Goal: Task Accomplishment & Management: Manage account settings

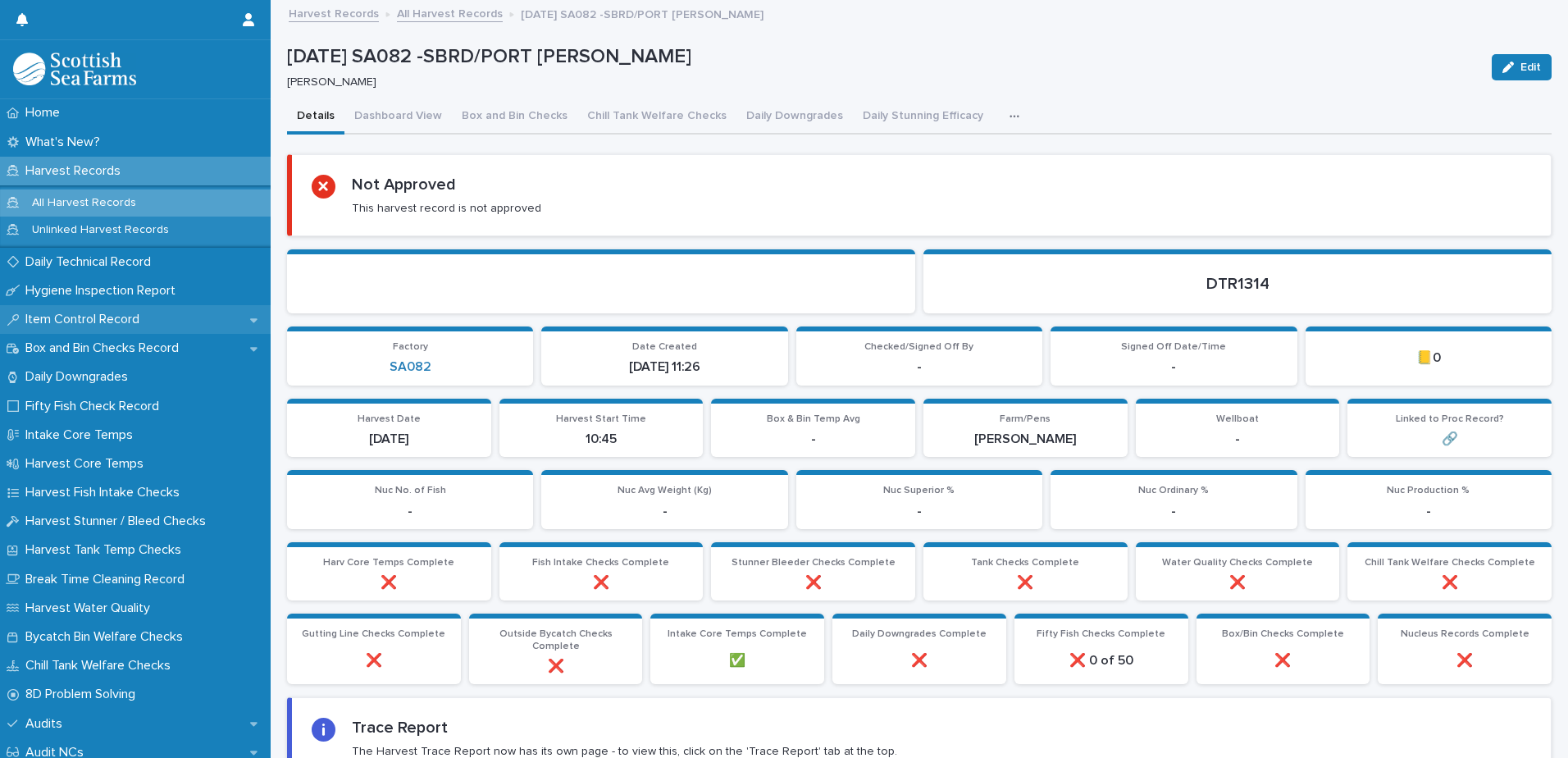
click at [83, 323] on p "Item Control Record" at bounding box center [86, 319] width 134 height 15
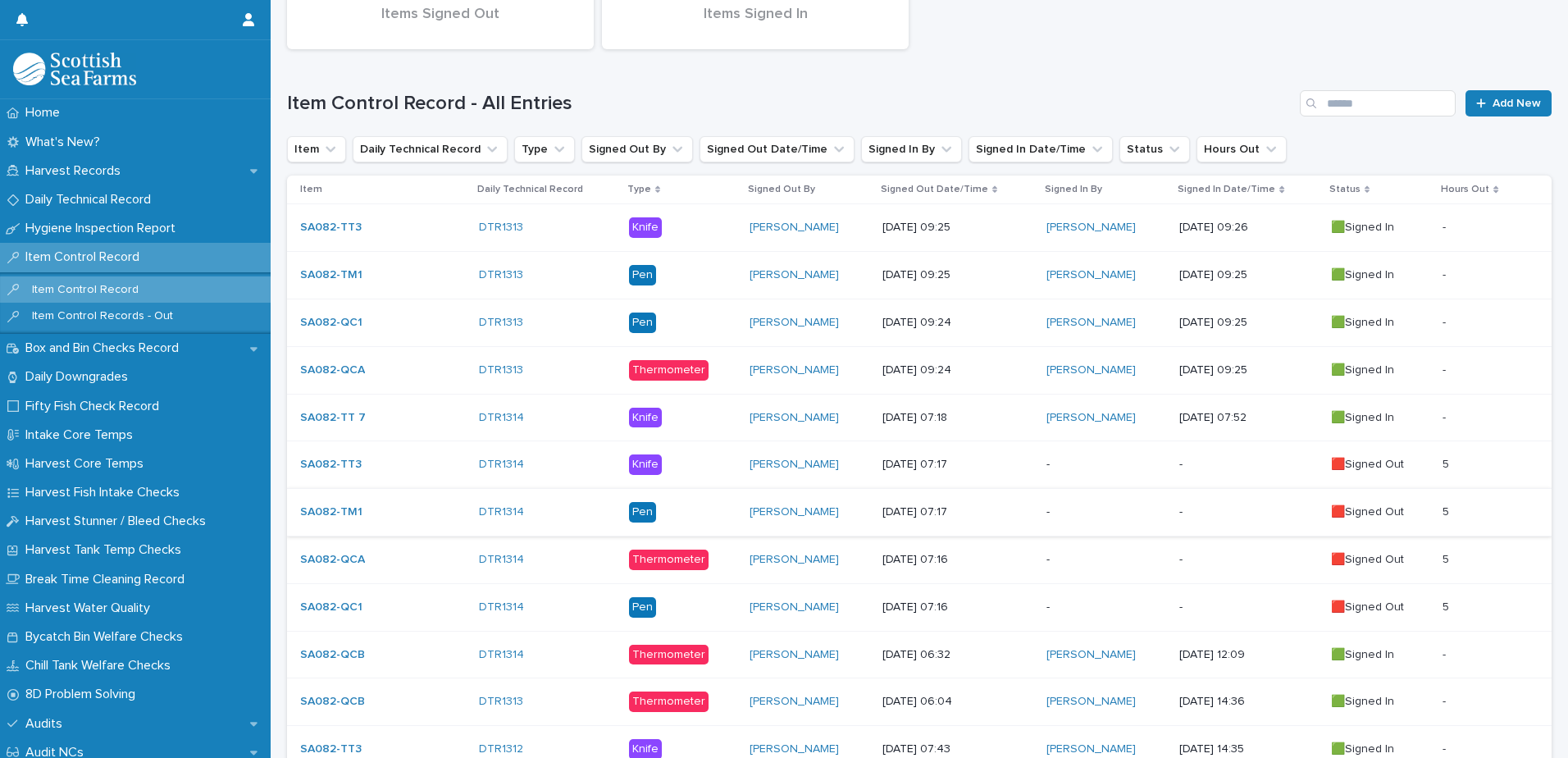
scroll to position [328, 0]
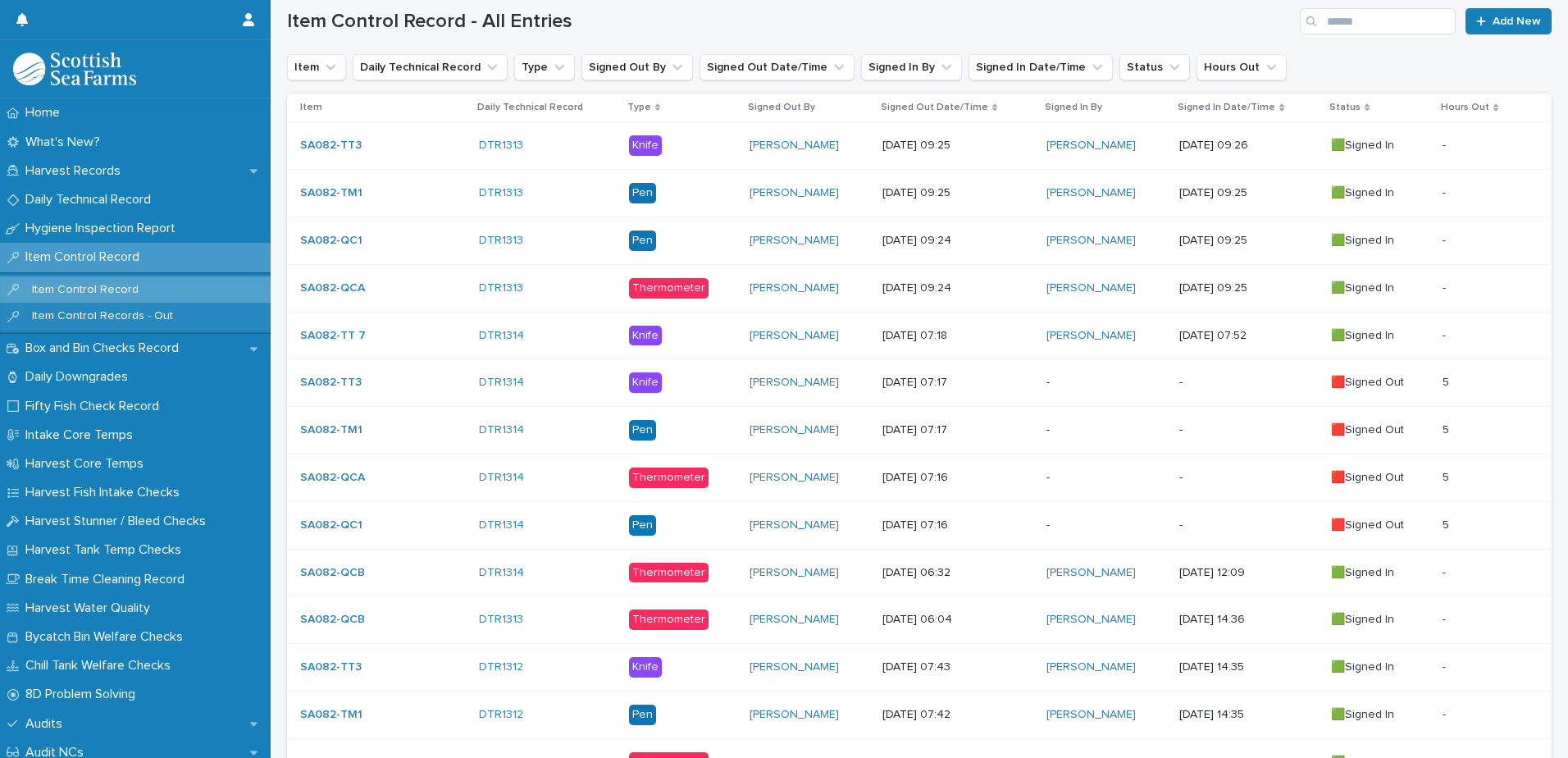
click at [1082, 379] on p "-" at bounding box center [1106, 382] width 119 height 14
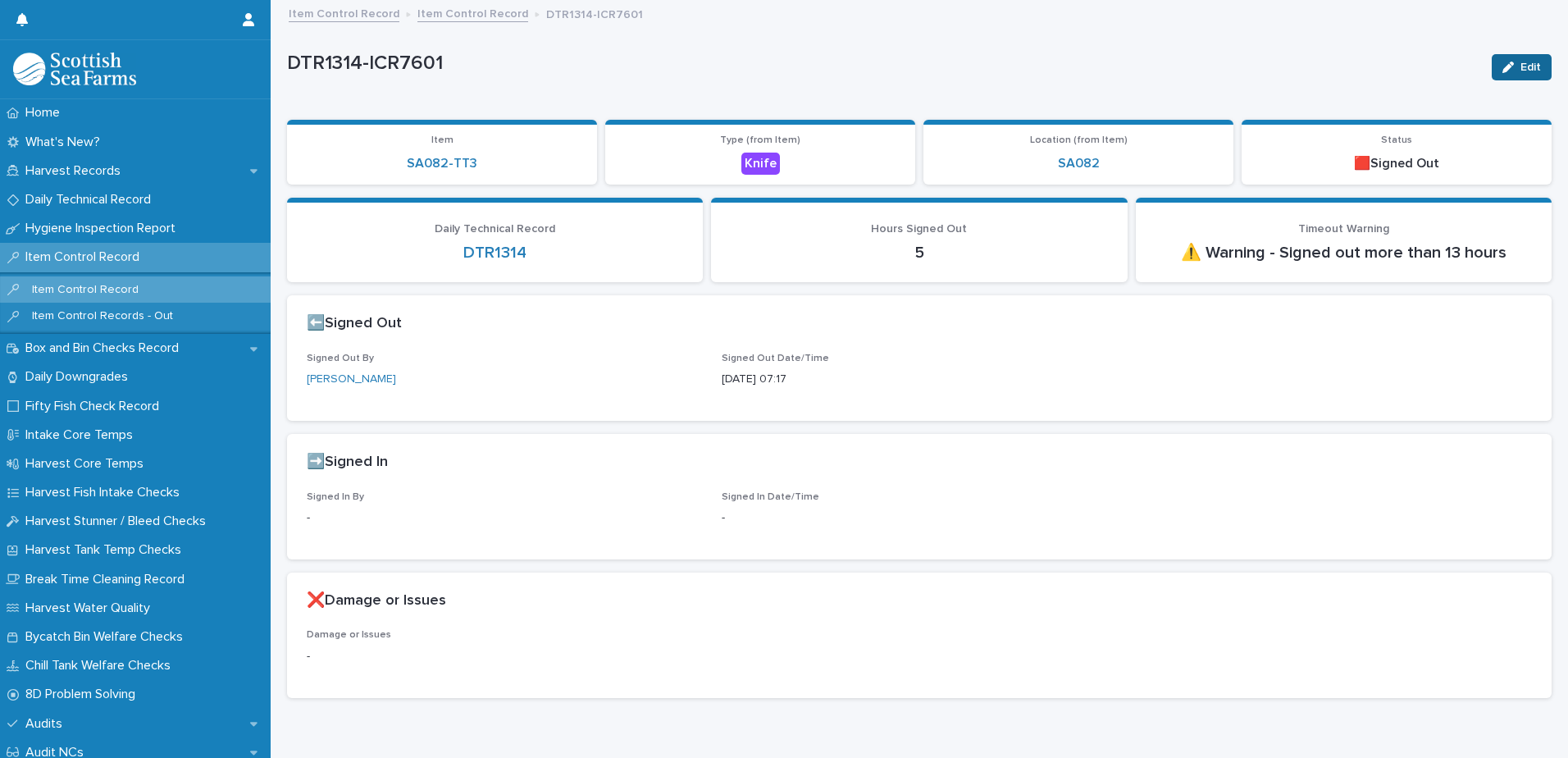
click at [1507, 68] on div "button" at bounding box center [1511, 67] width 18 height 12
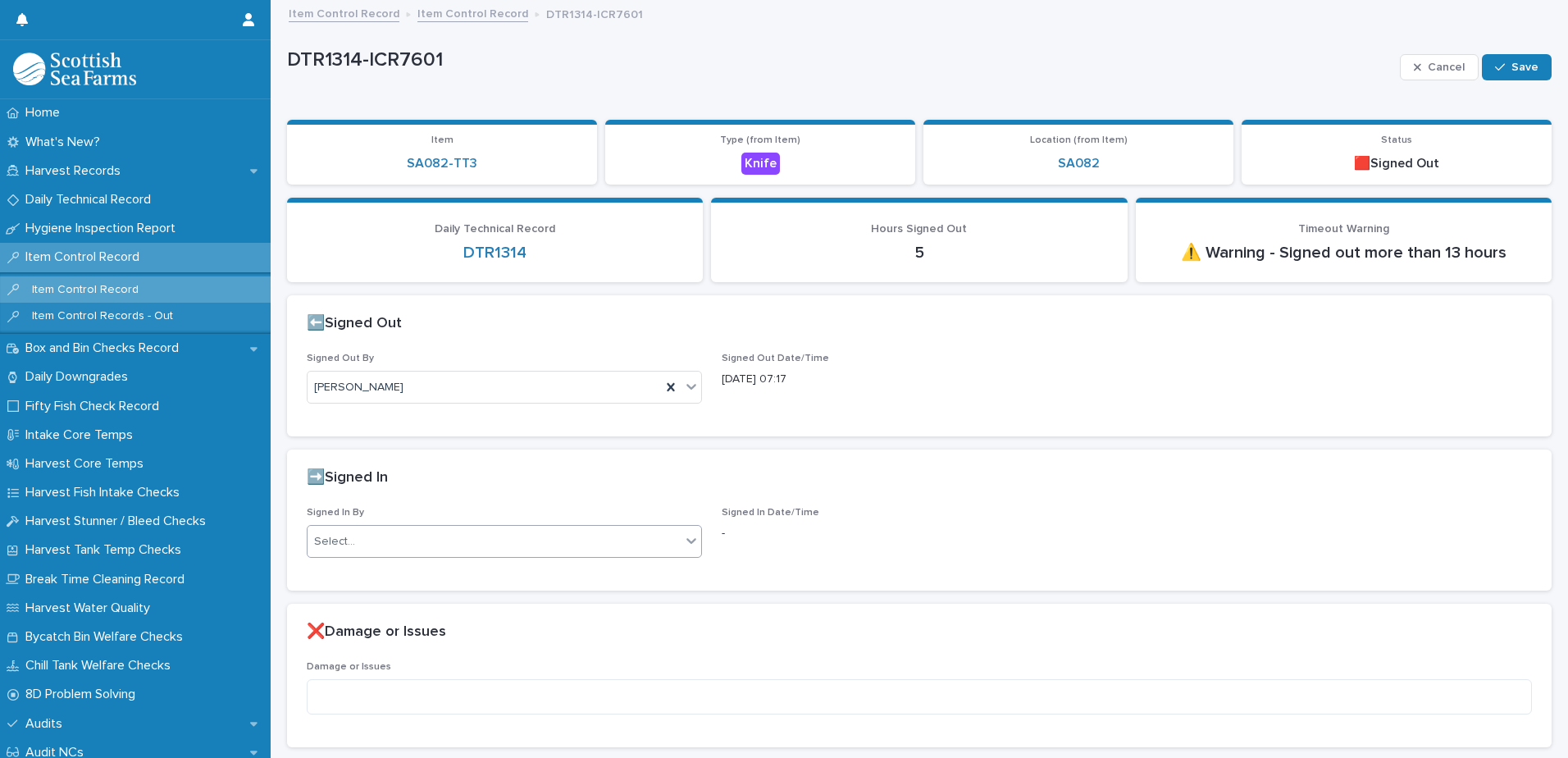
click at [428, 544] on div "Select..." at bounding box center [493, 541] width 373 height 27
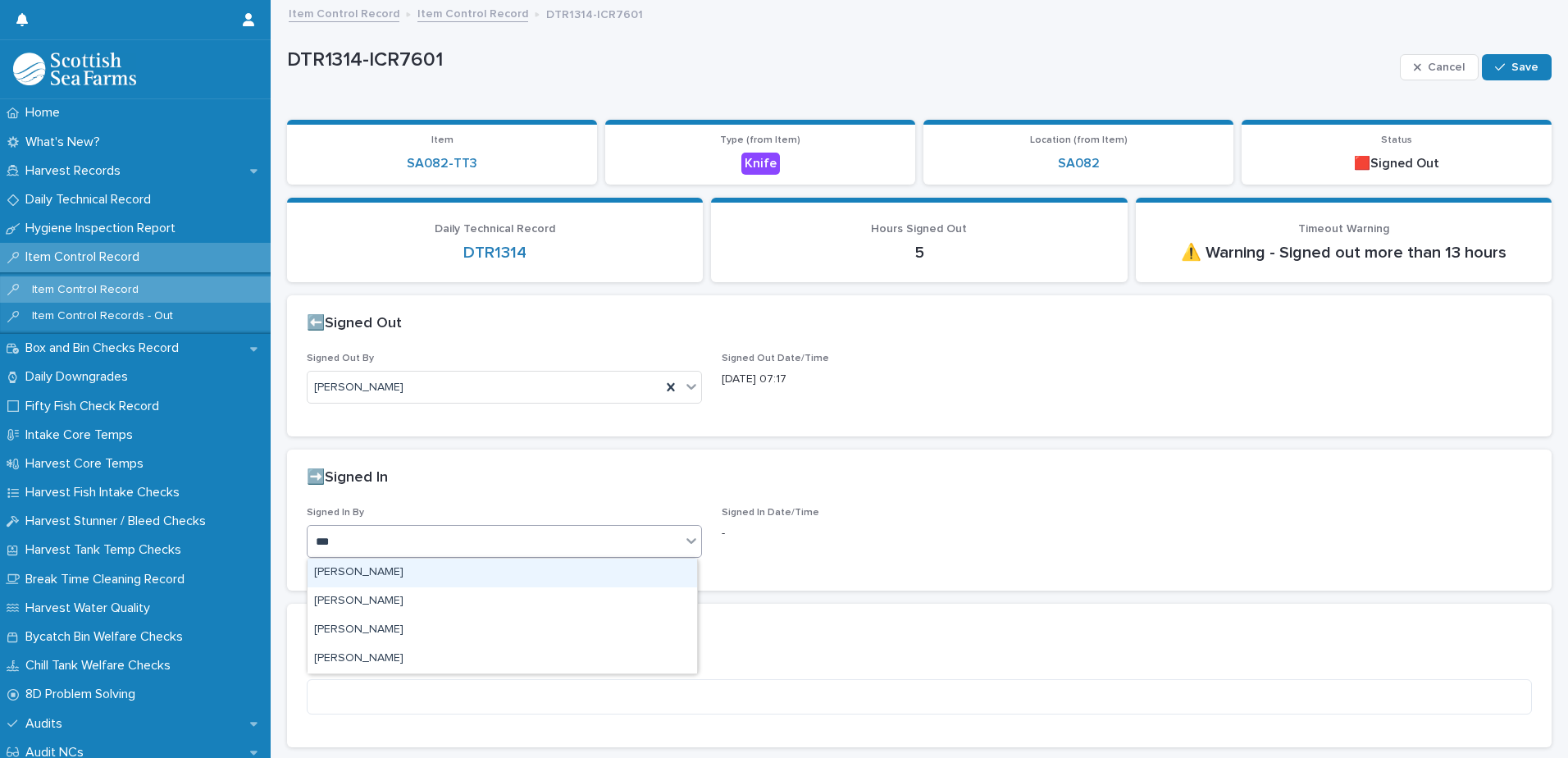
type input "****"
click at [388, 570] on div "[PERSON_NAME]" at bounding box center [502, 573] width 390 height 29
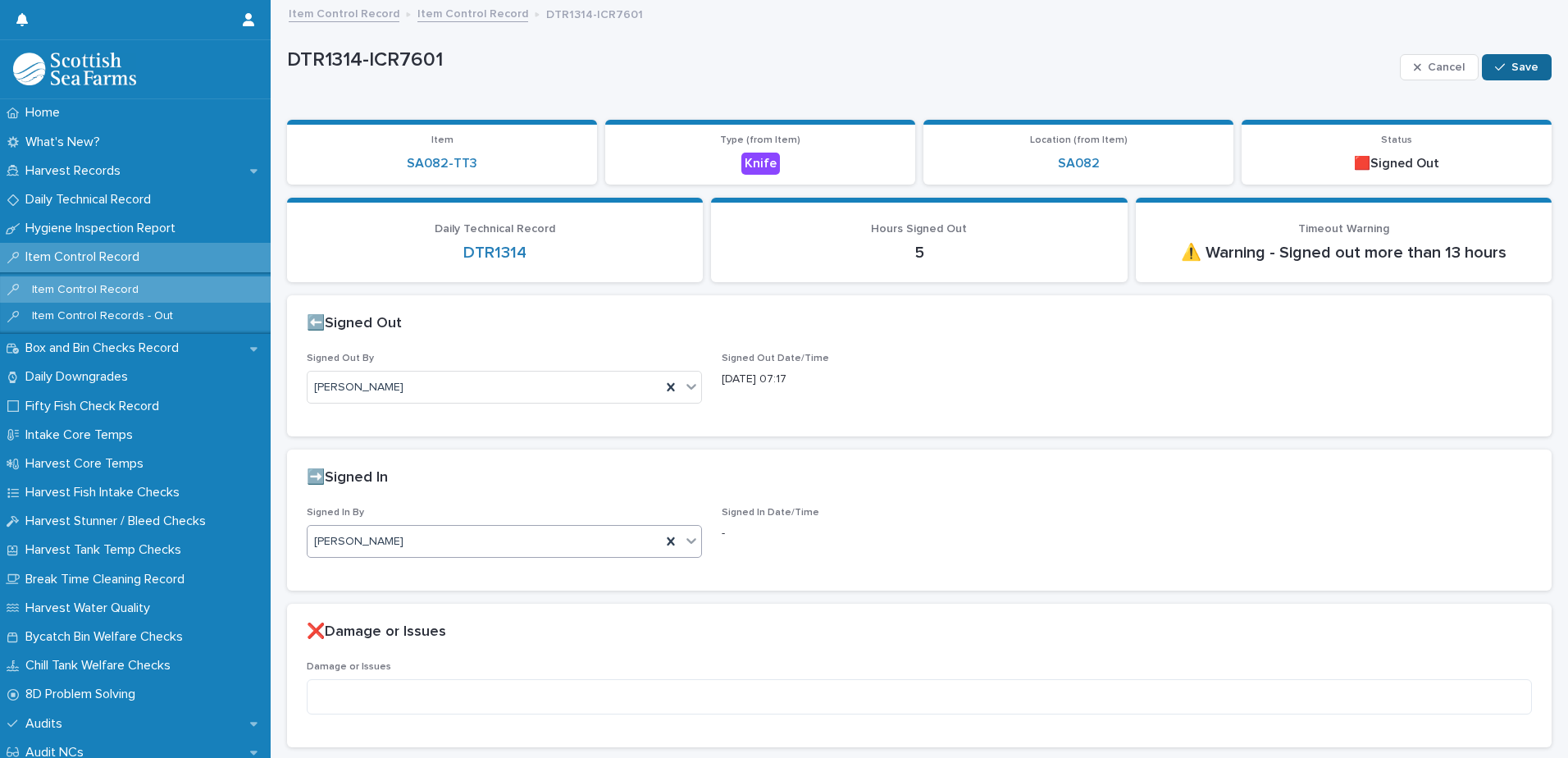
click at [1511, 72] on span "Save" at bounding box center [1525, 67] width 27 height 12
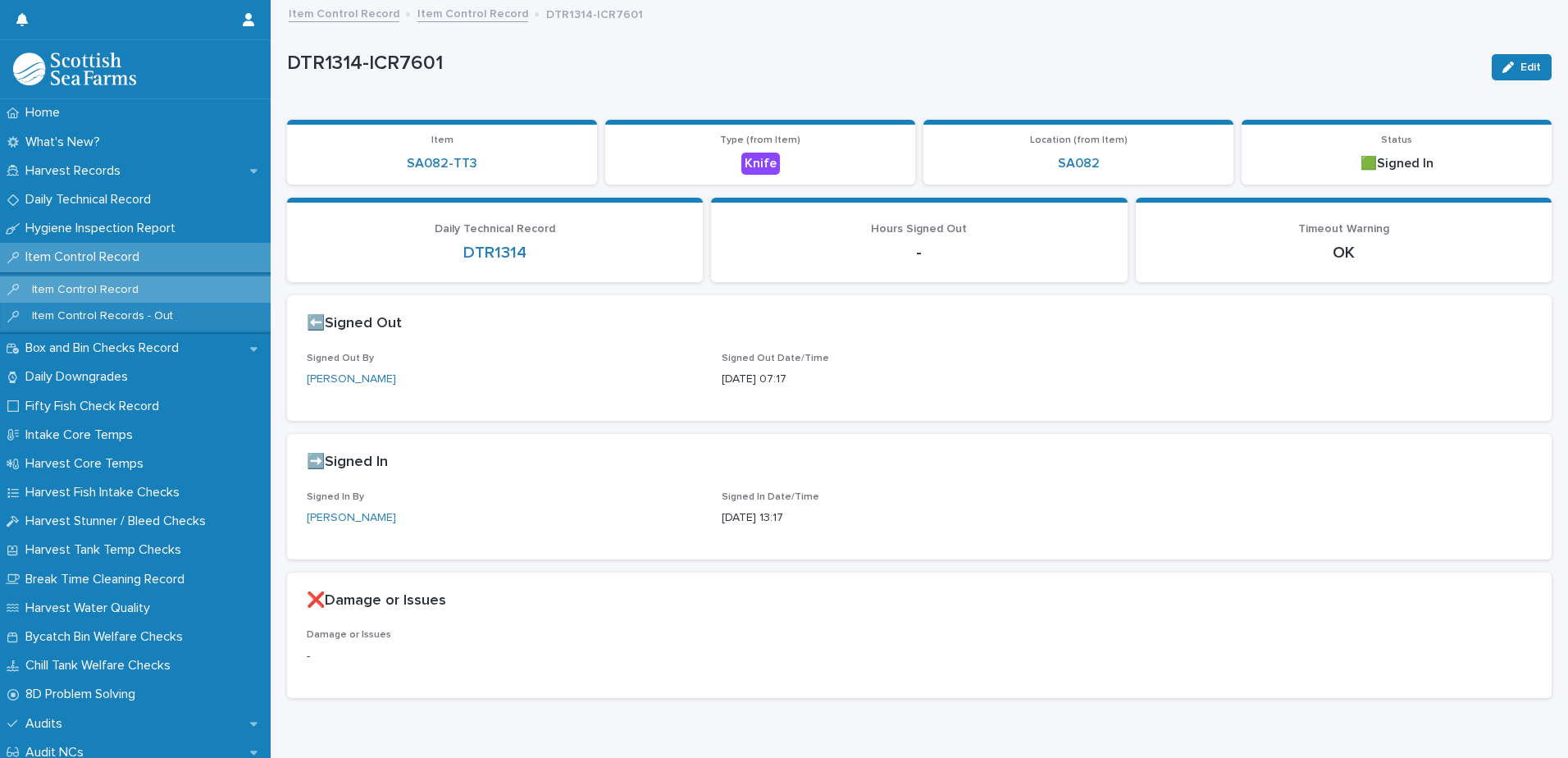
click at [460, 18] on link "Item Control Record" at bounding box center [473, 13] width 111 height 19
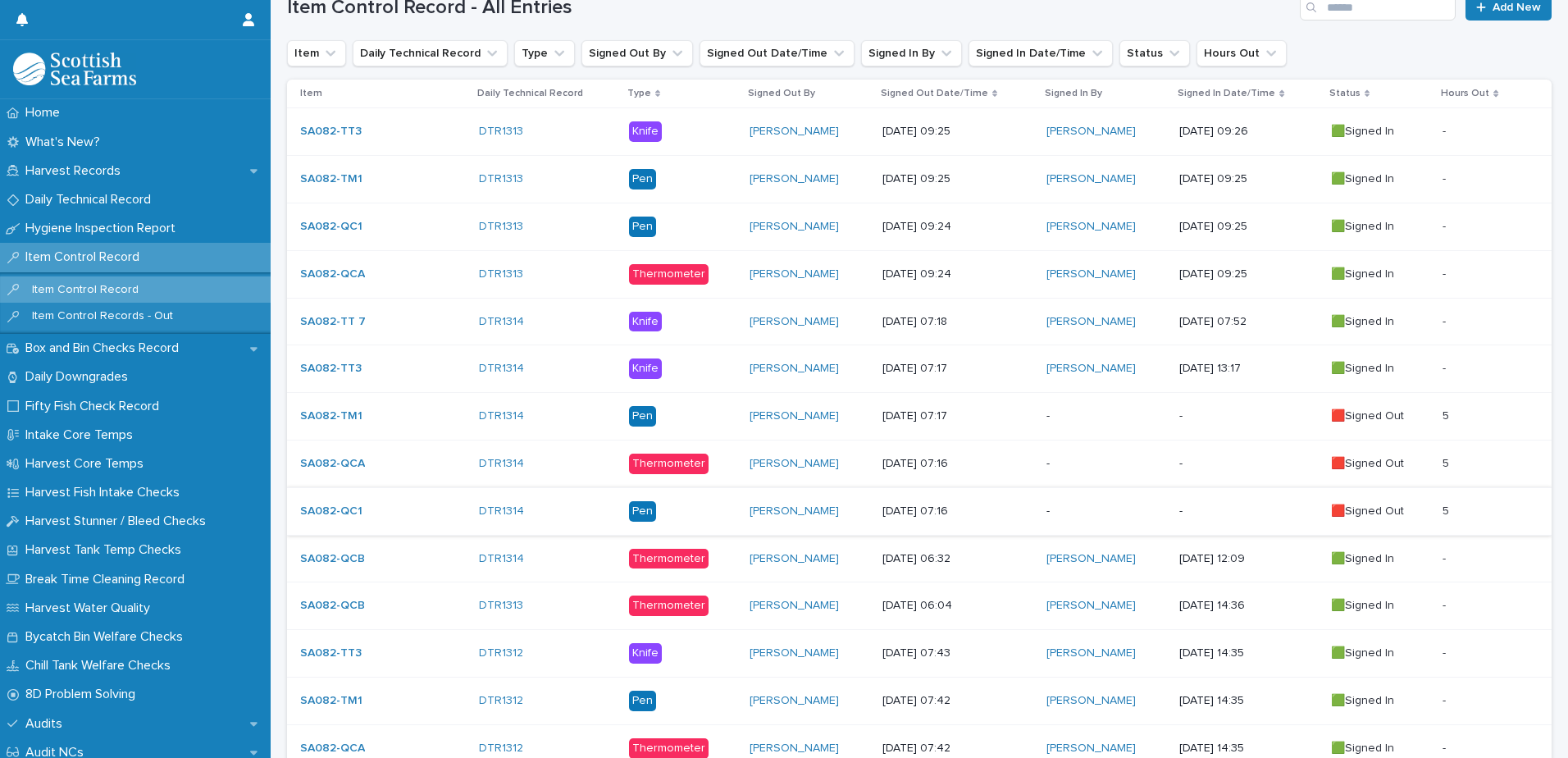
scroll to position [410, 0]
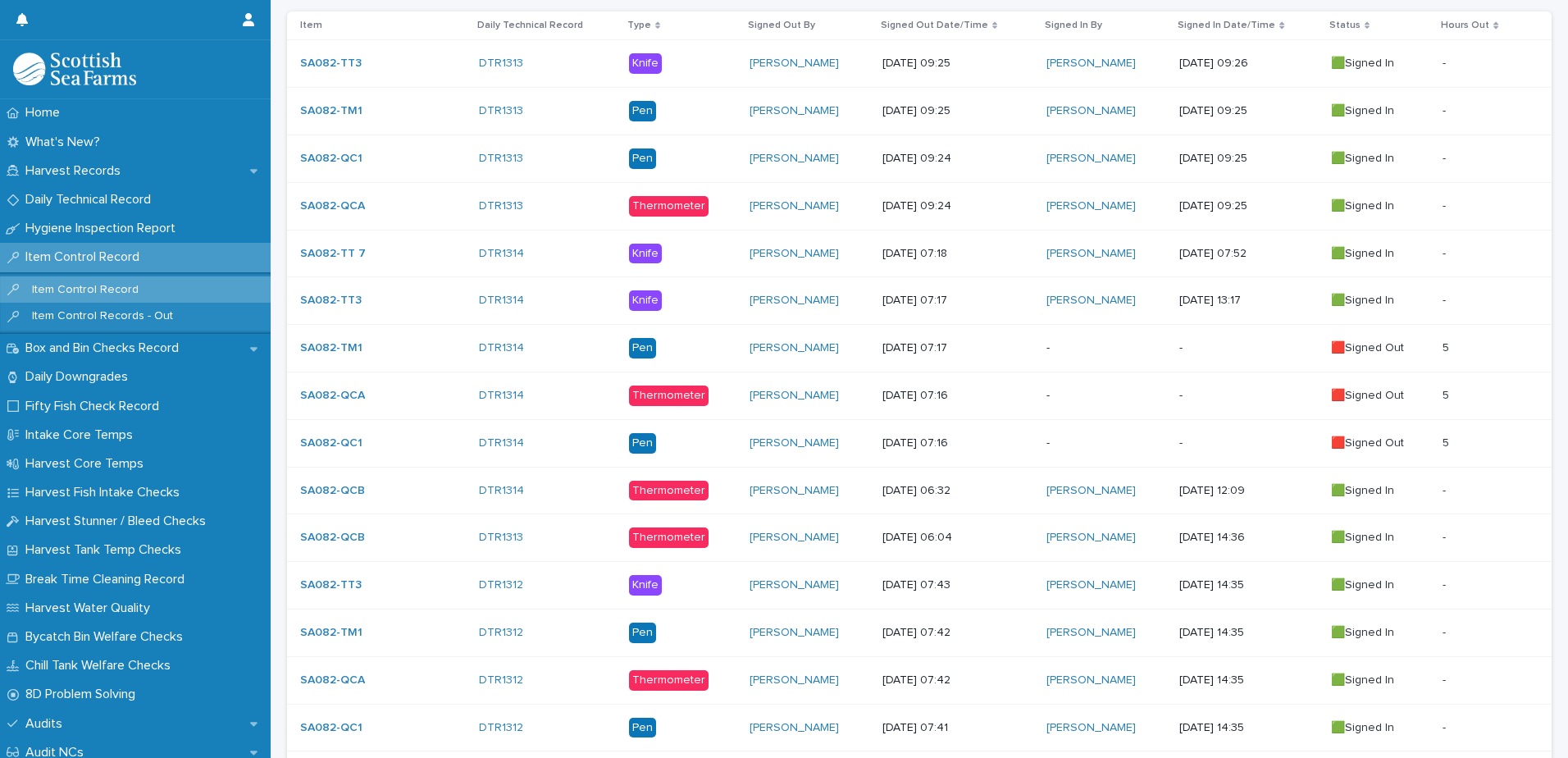
click at [1082, 343] on p "-" at bounding box center [1106, 348] width 119 height 14
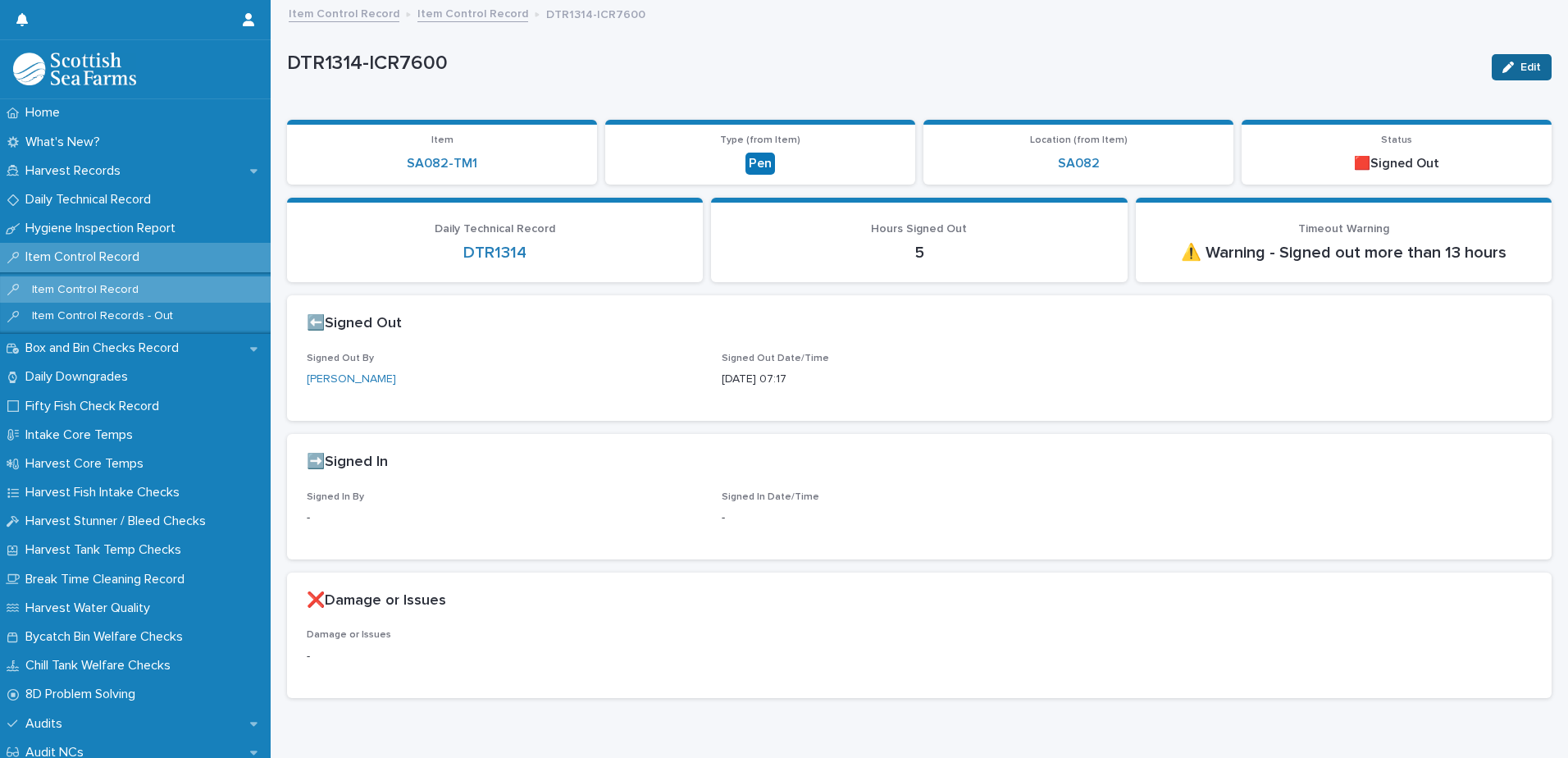
click at [1507, 69] on div "button" at bounding box center [1511, 67] width 18 height 12
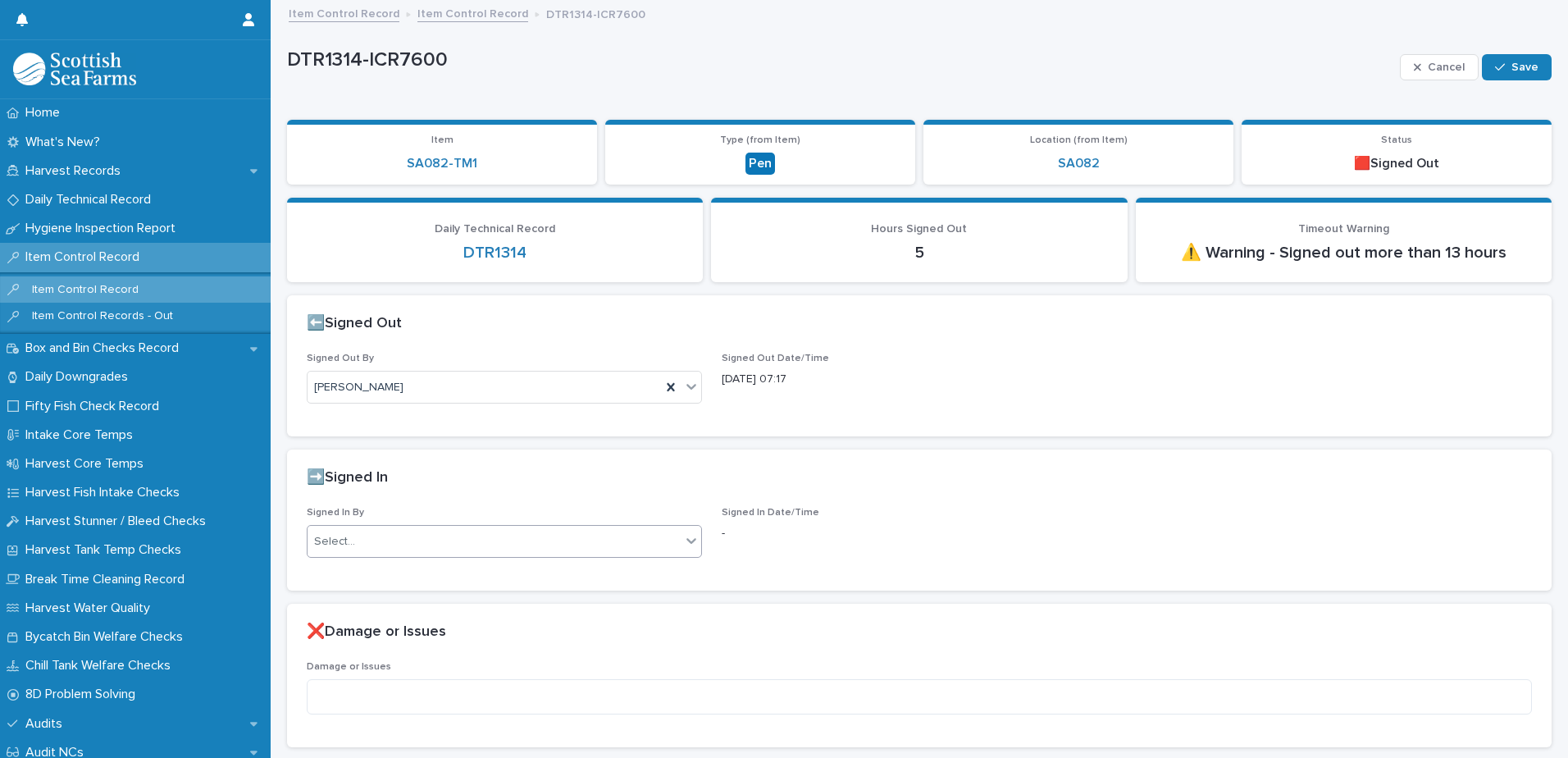
click at [412, 550] on div "Select..." at bounding box center [493, 541] width 373 height 27
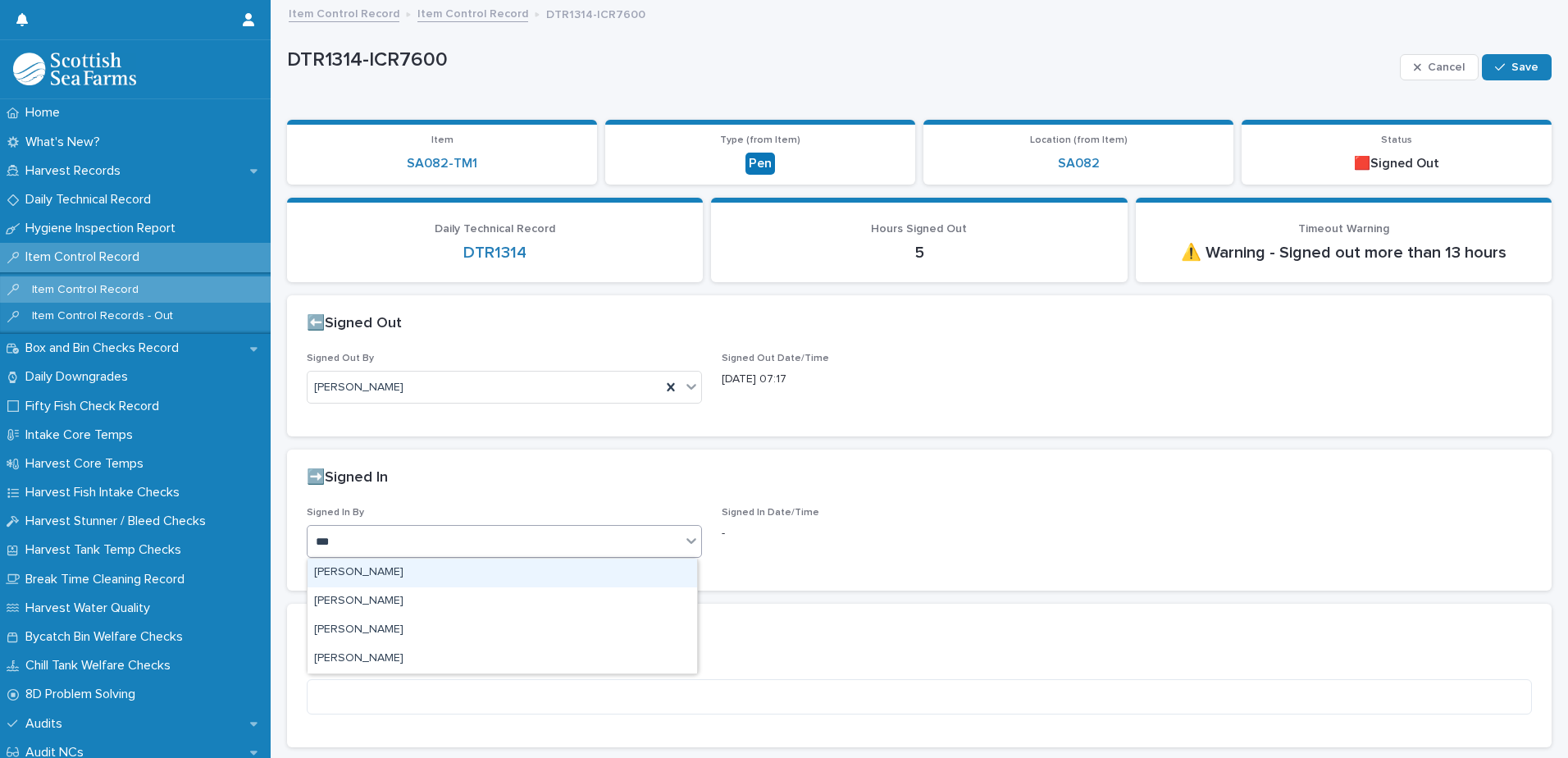
type input "****"
click at [377, 562] on div "[PERSON_NAME]" at bounding box center [502, 573] width 390 height 29
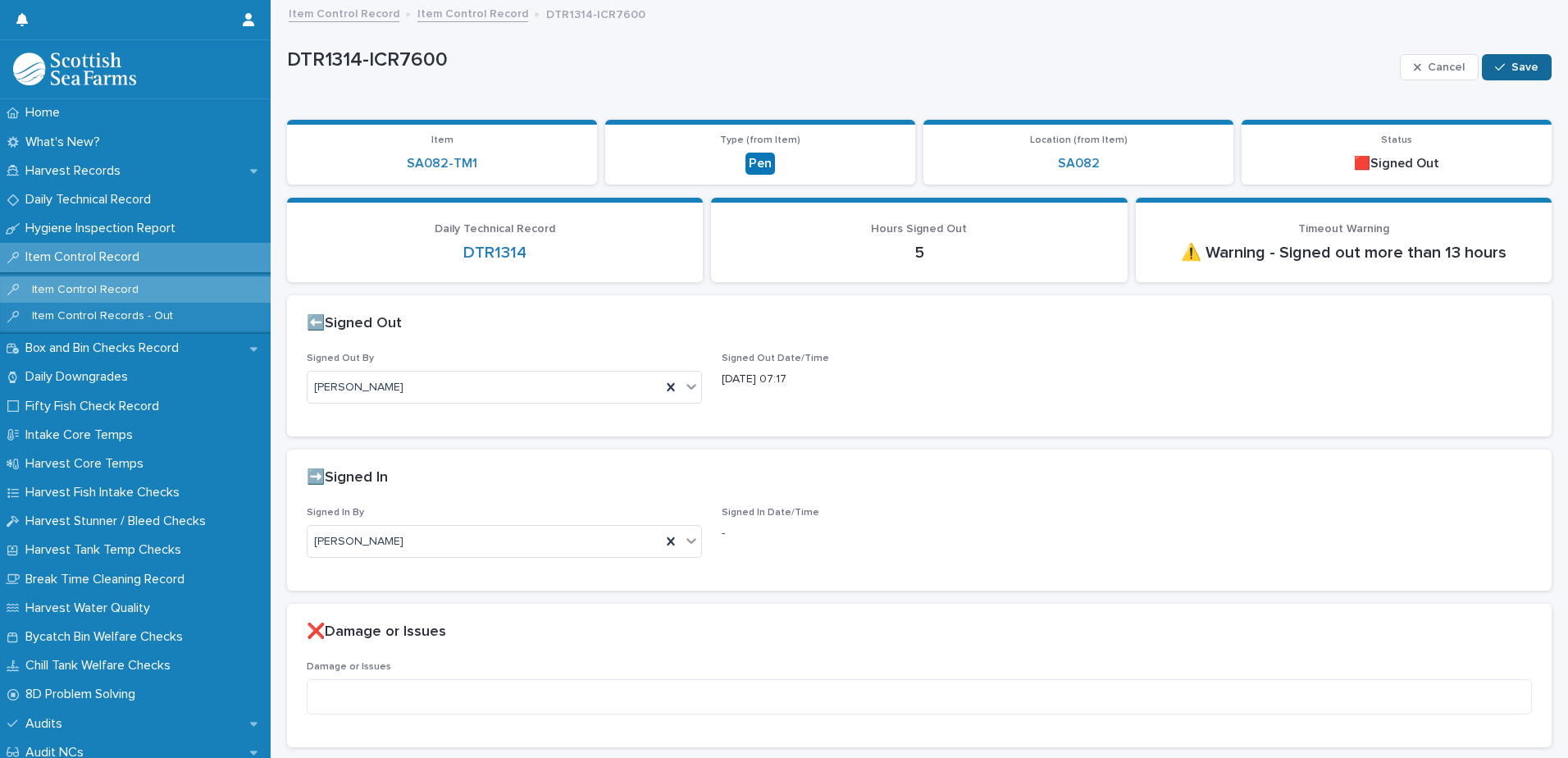
click at [1518, 69] on span "Save" at bounding box center [1525, 67] width 27 height 12
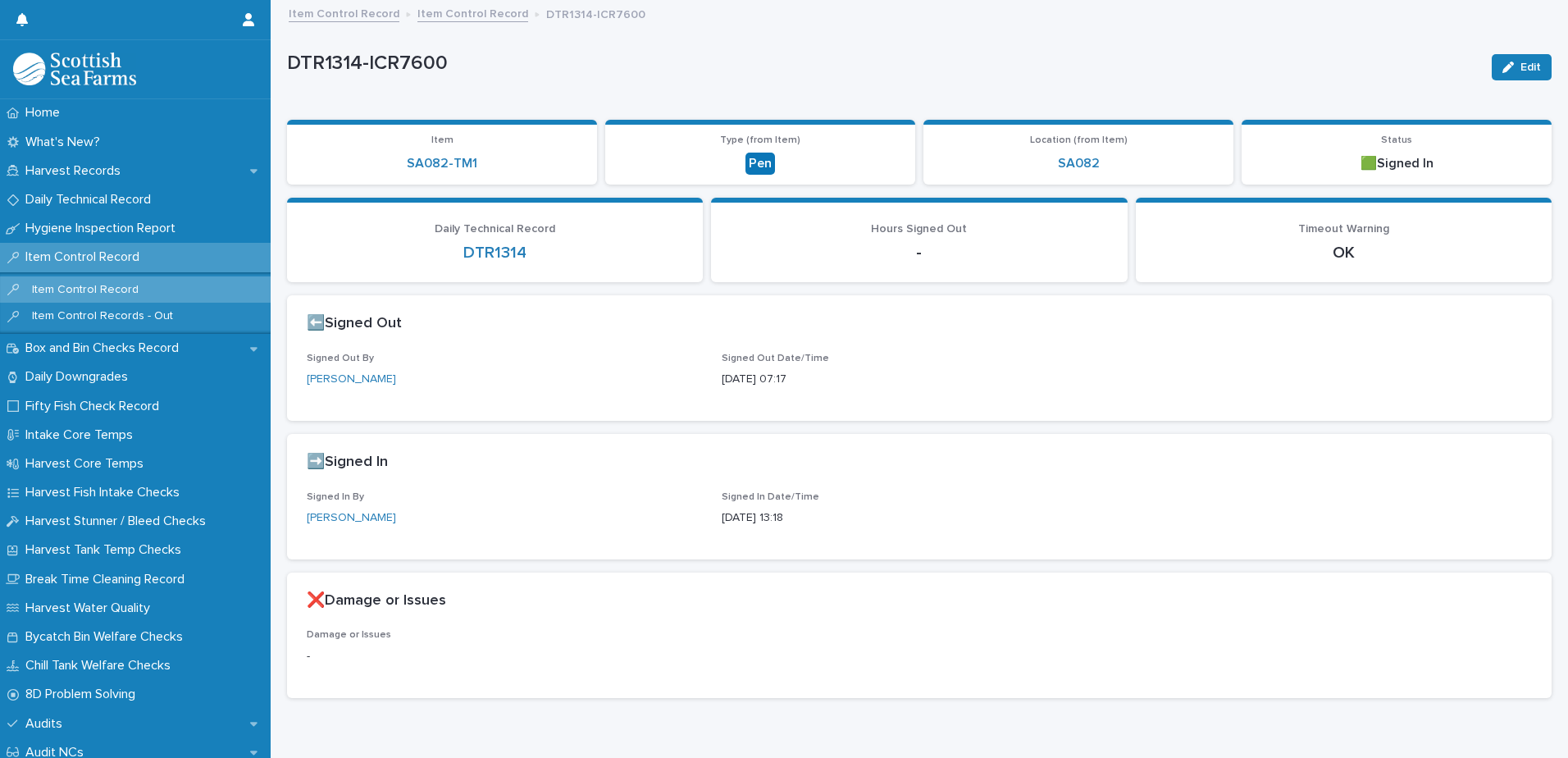
click at [461, 18] on link "Item Control Record" at bounding box center [473, 13] width 111 height 19
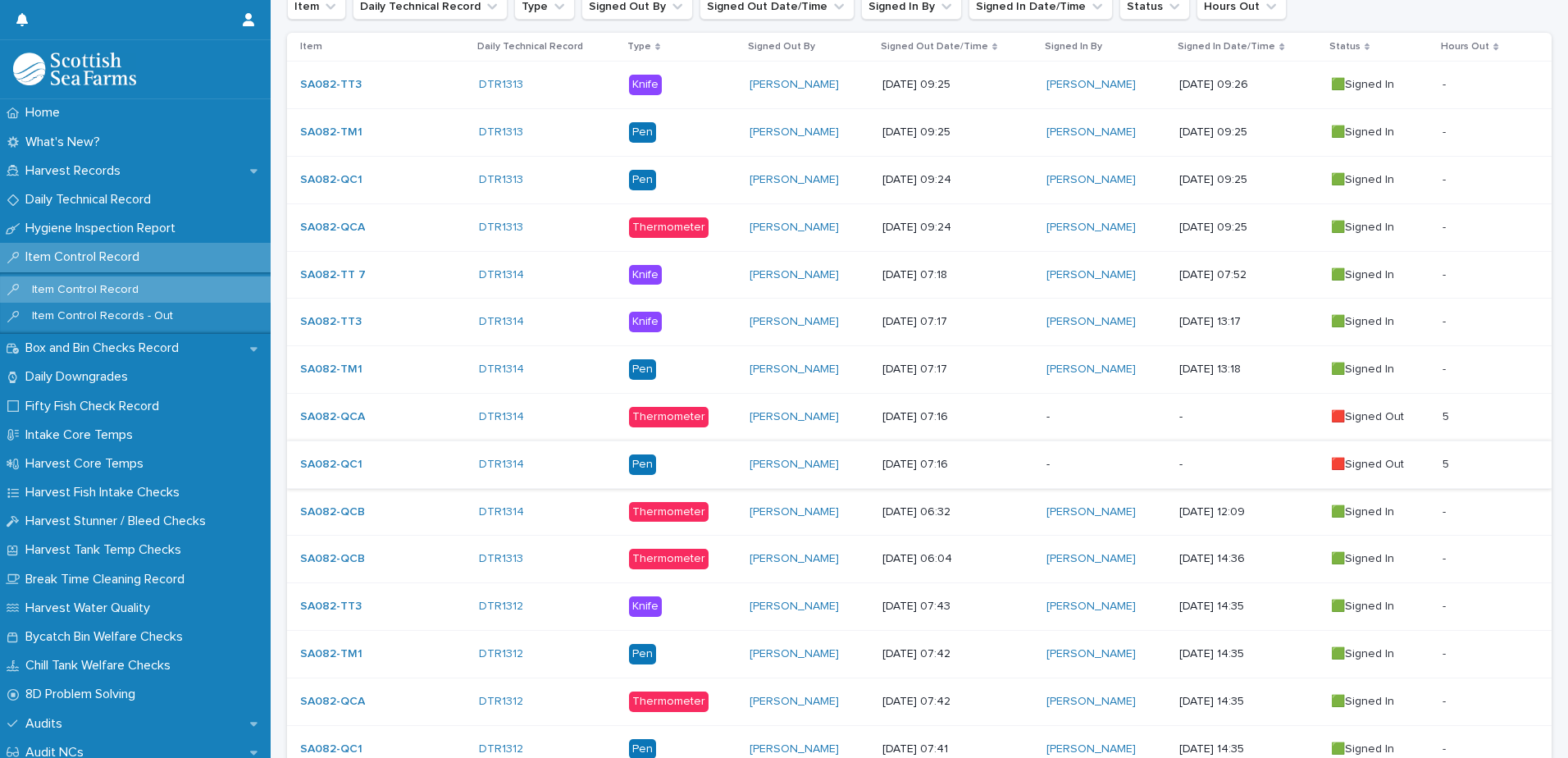
scroll to position [410, 0]
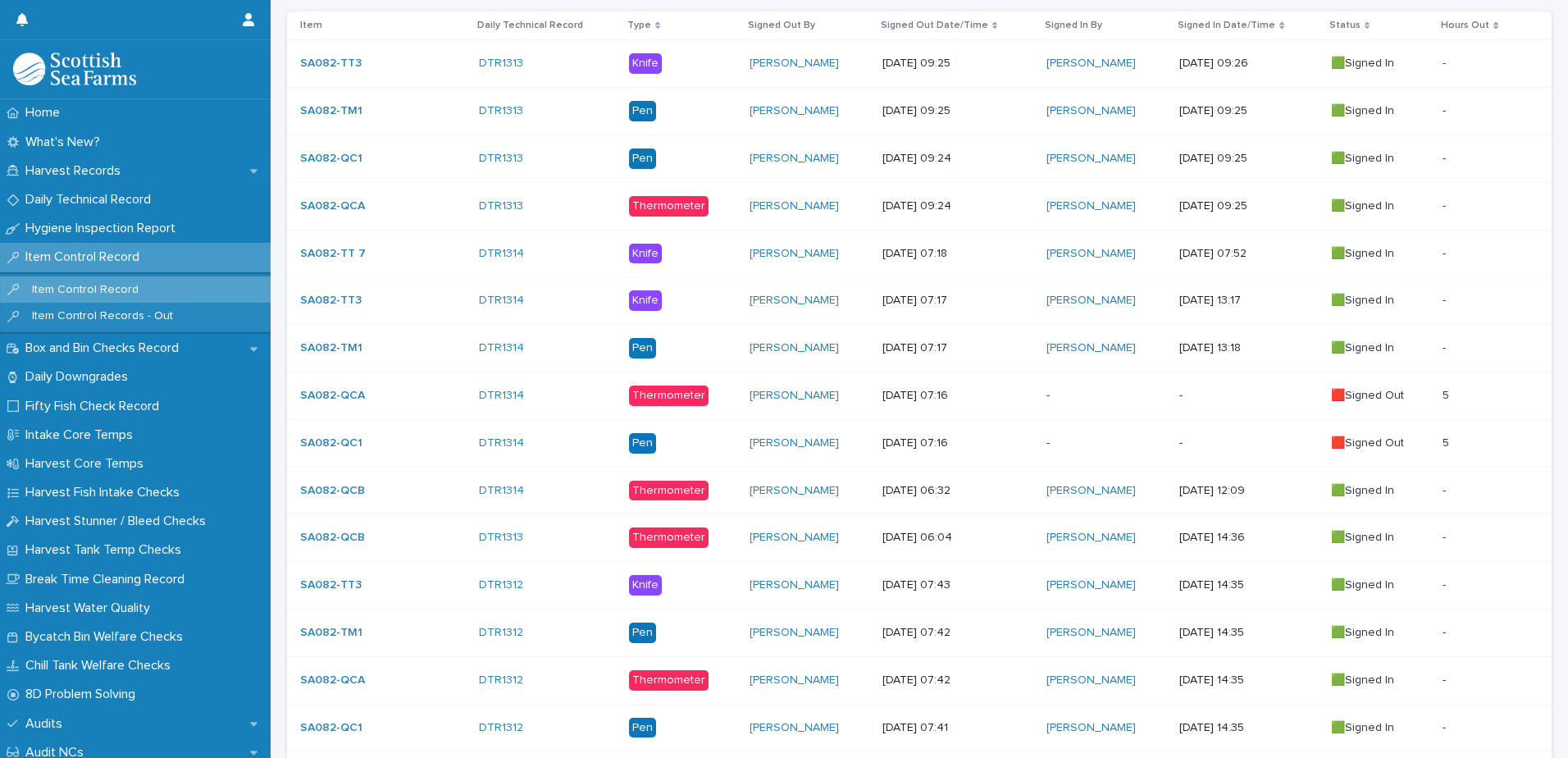
click at [1077, 389] on p "-" at bounding box center [1106, 395] width 119 height 14
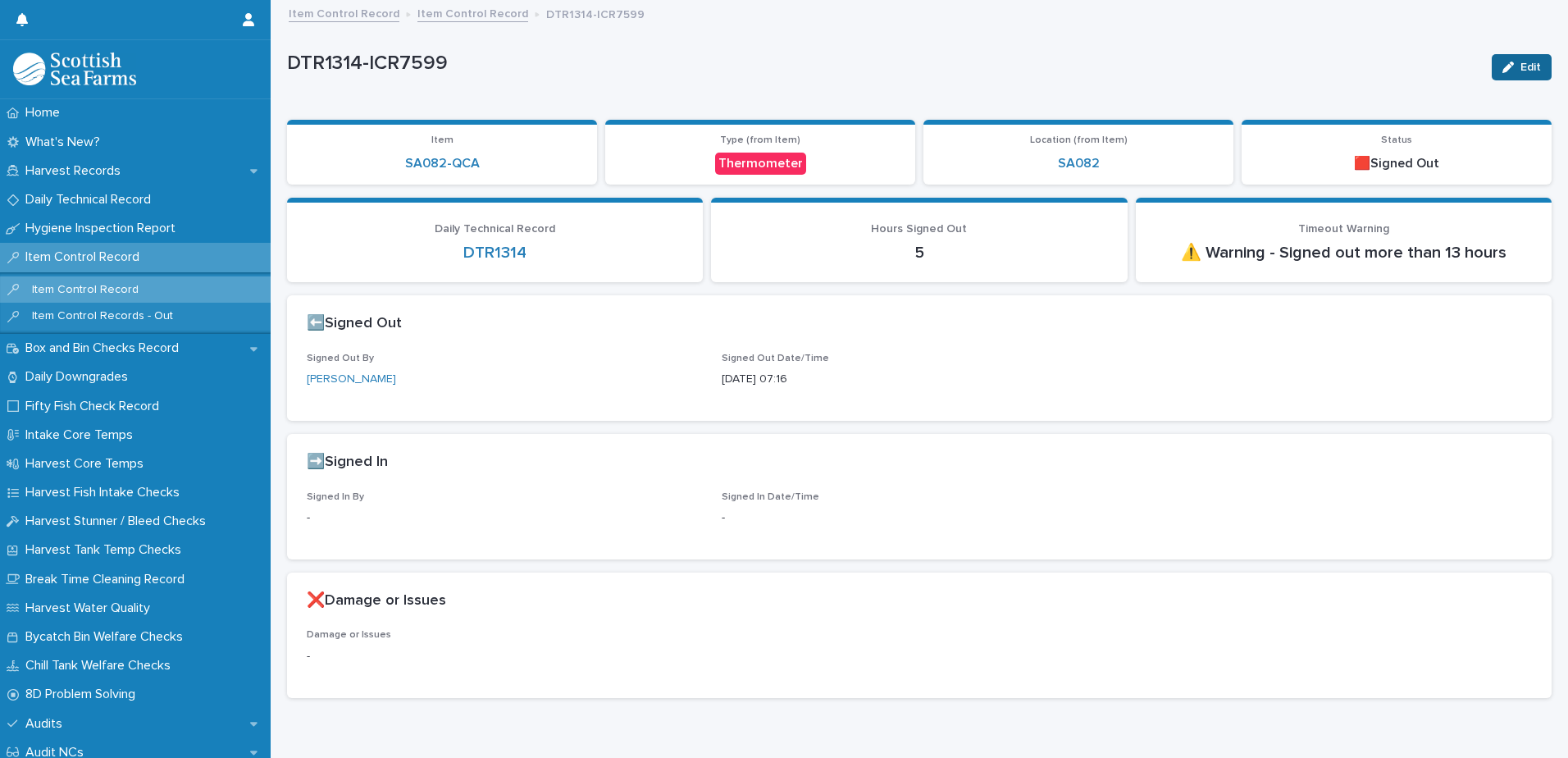
click at [1520, 66] on span "Edit" at bounding box center [1530, 67] width 21 height 12
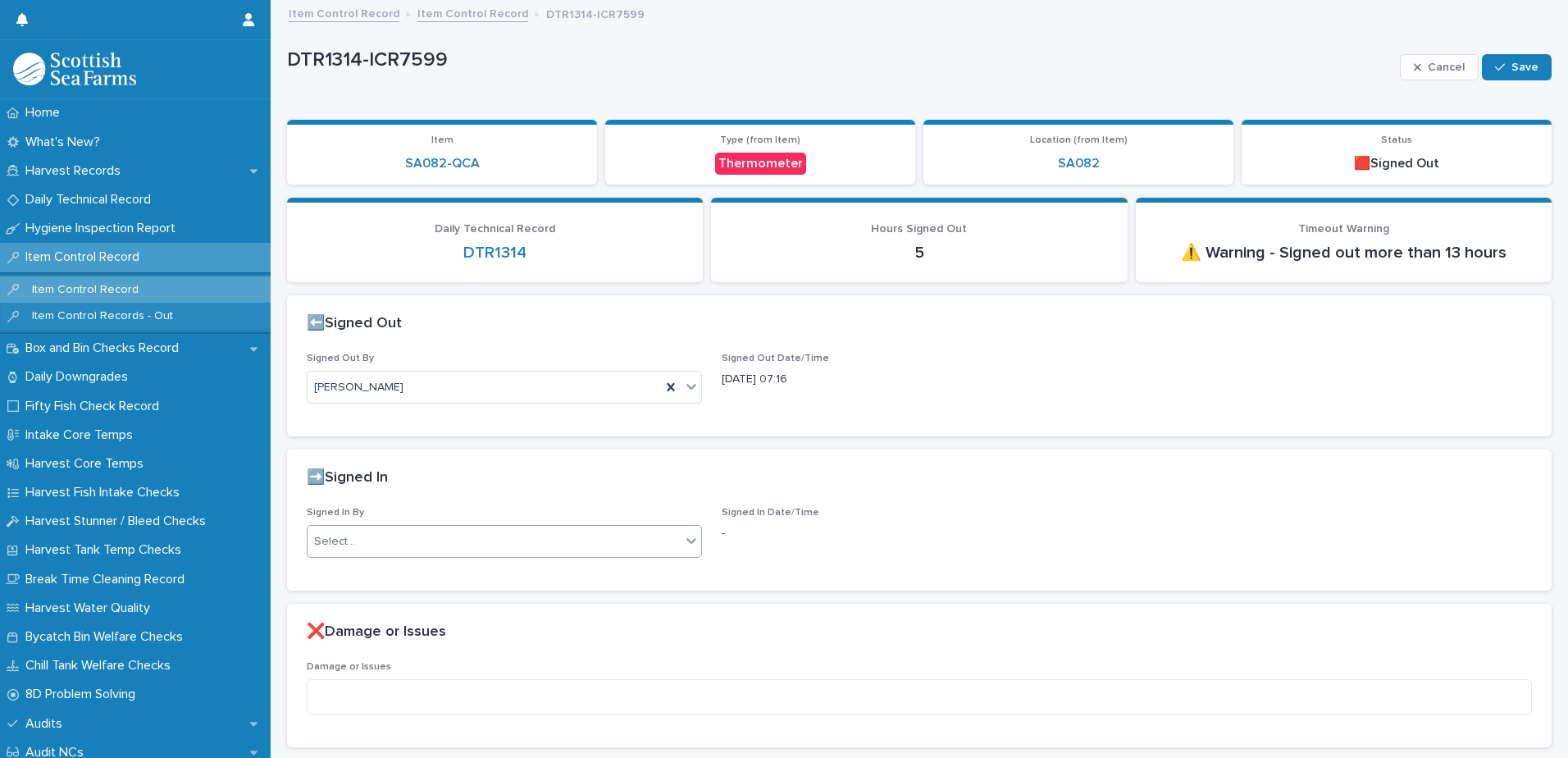
click at [421, 545] on div "Select..." at bounding box center [493, 541] width 373 height 27
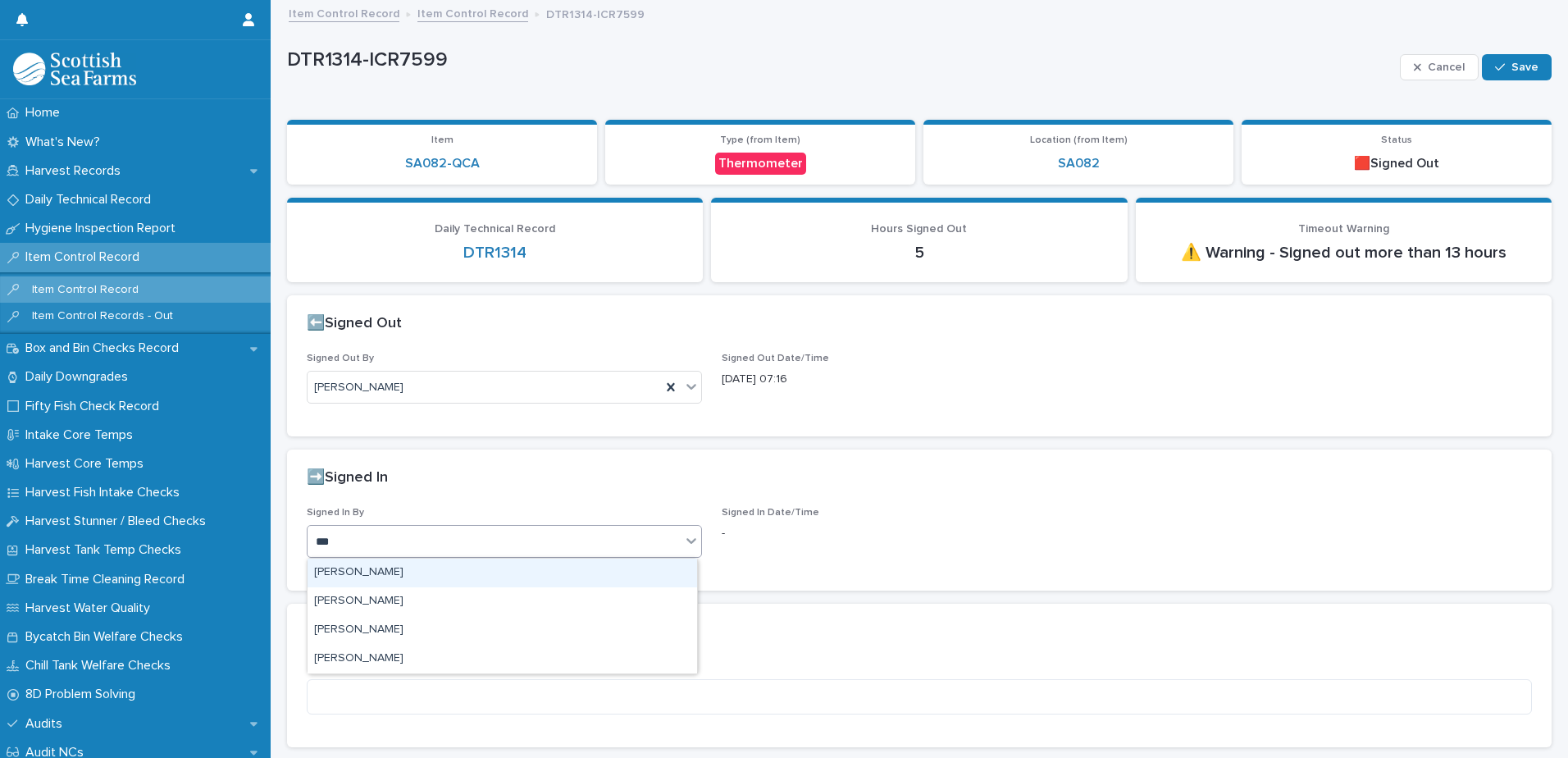
type input "****"
click at [377, 576] on div "[PERSON_NAME]" at bounding box center [502, 573] width 390 height 29
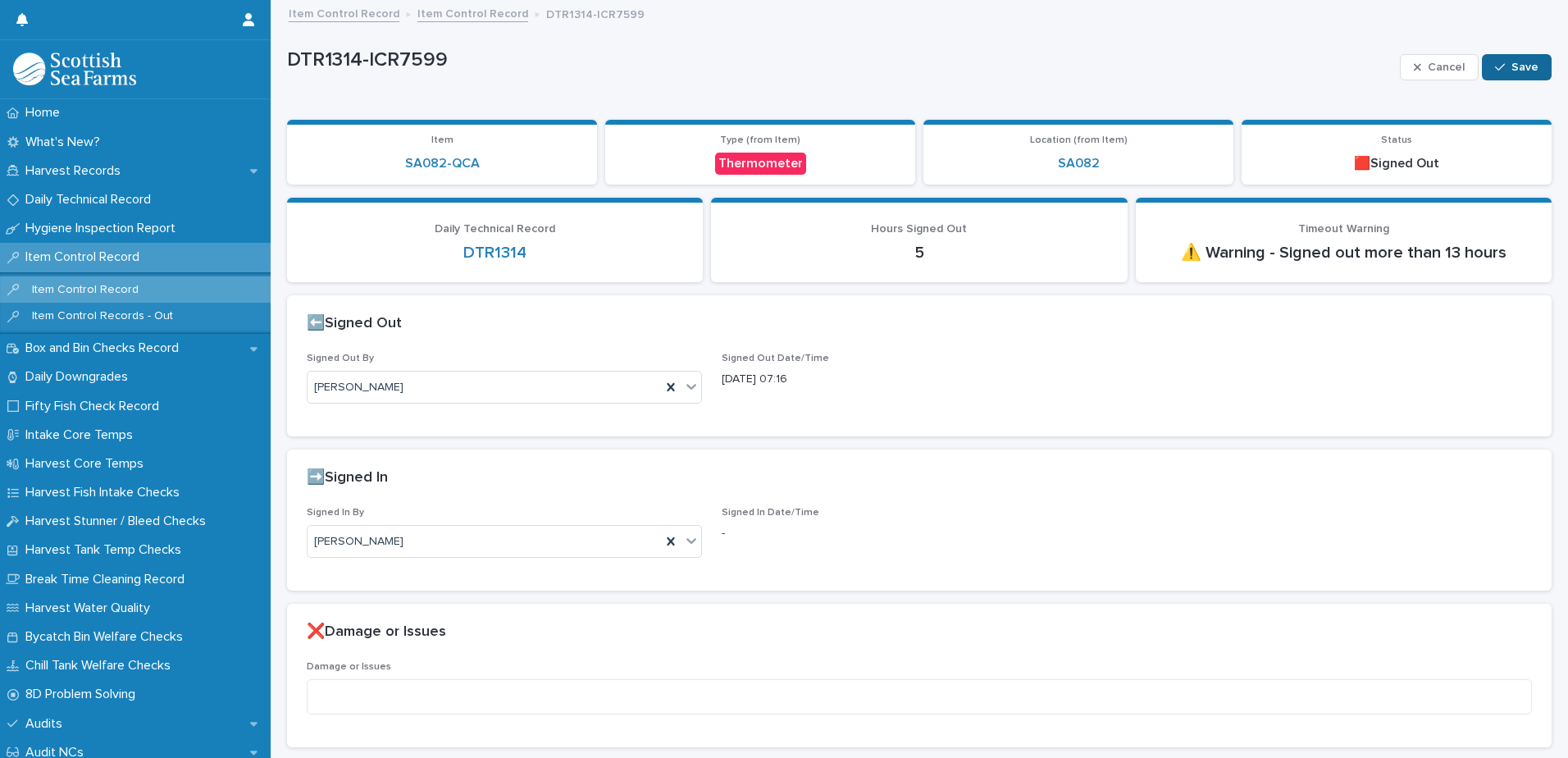
click at [1498, 69] on div "button" at bounding box center [1503, 67] width 16 height 12
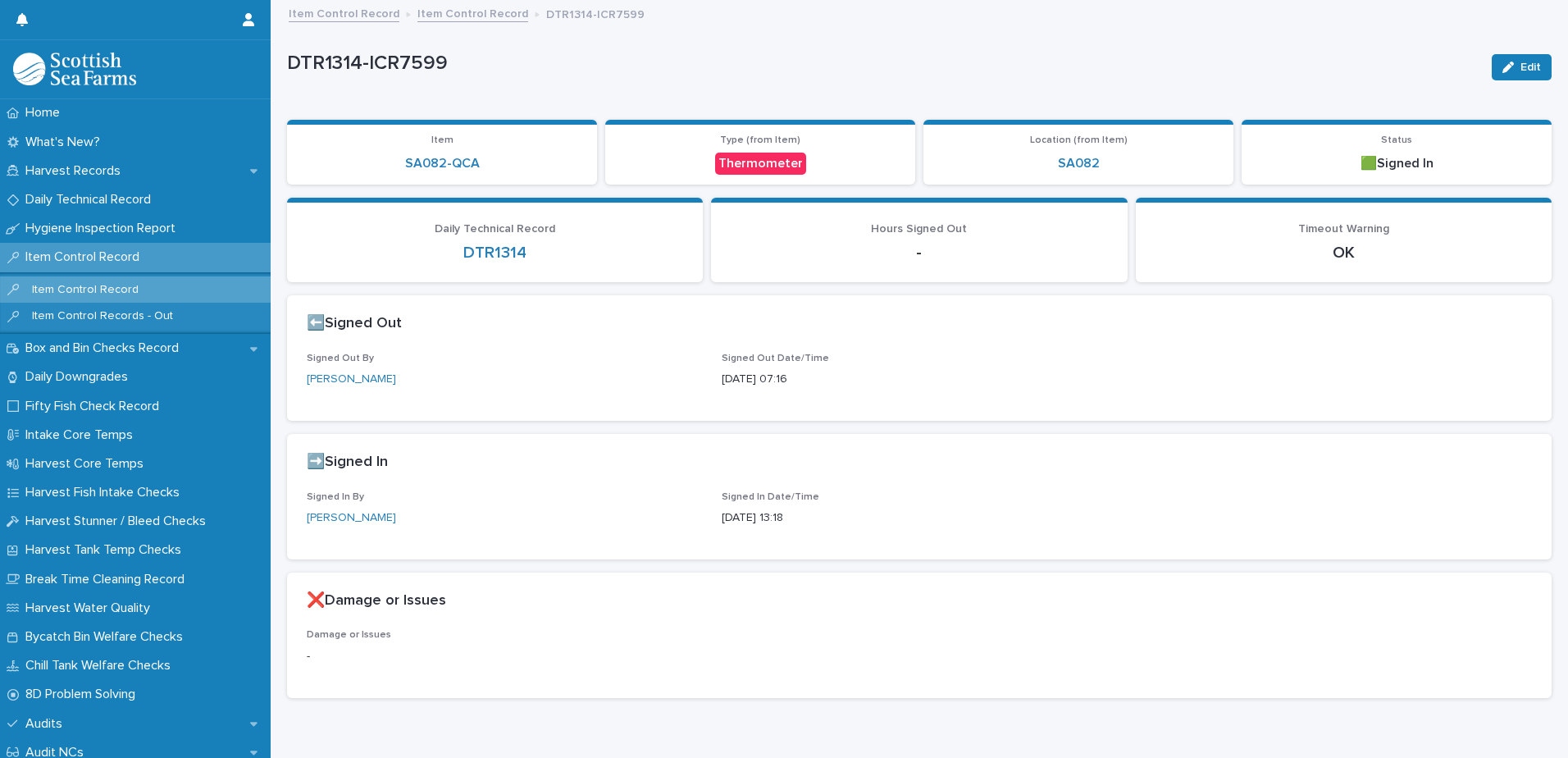
click at [446, 17] on link "Item Control Record" at bounding box center [473, 13] width 111 height 19
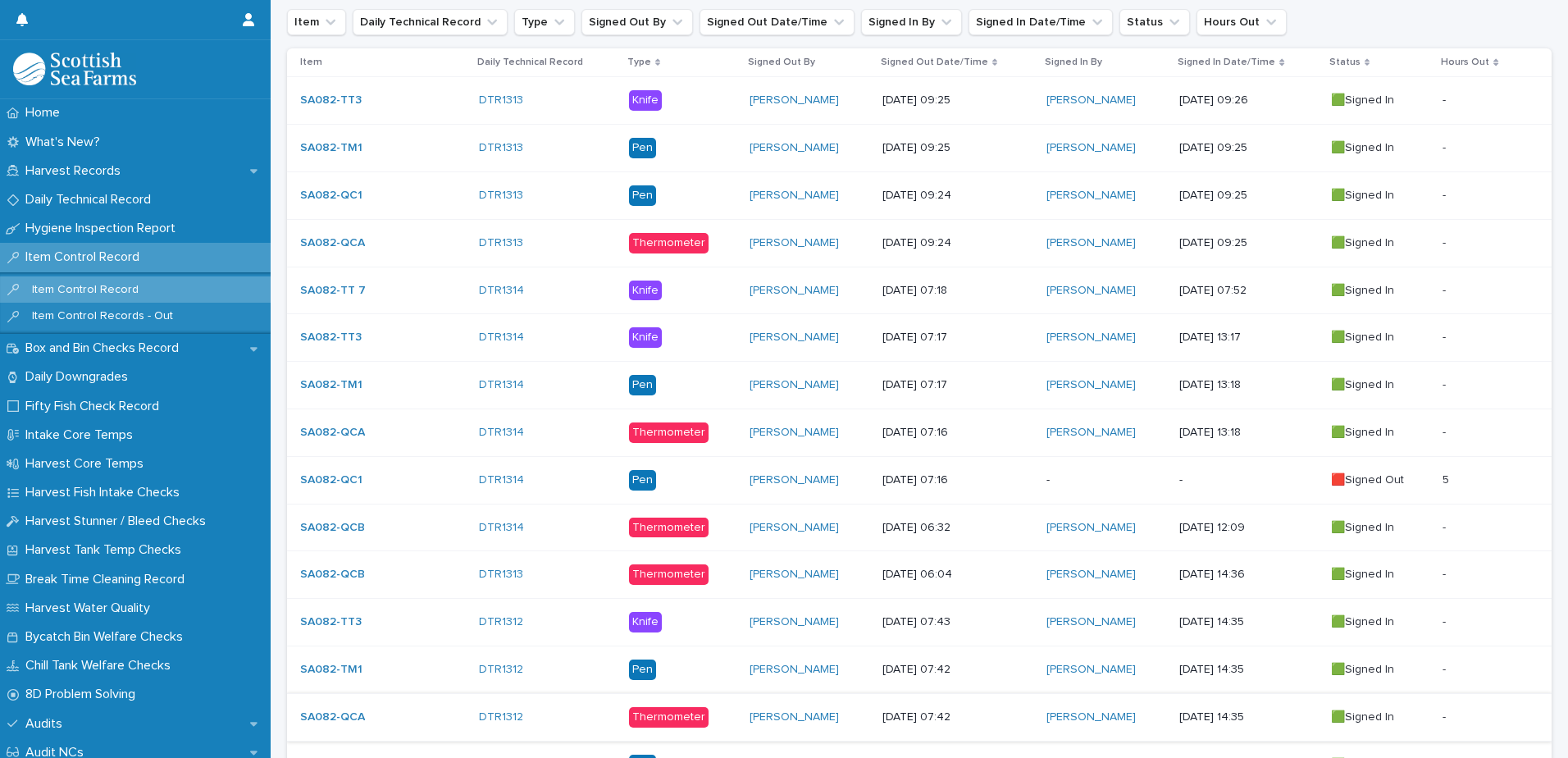
scroll to position [574, 0]
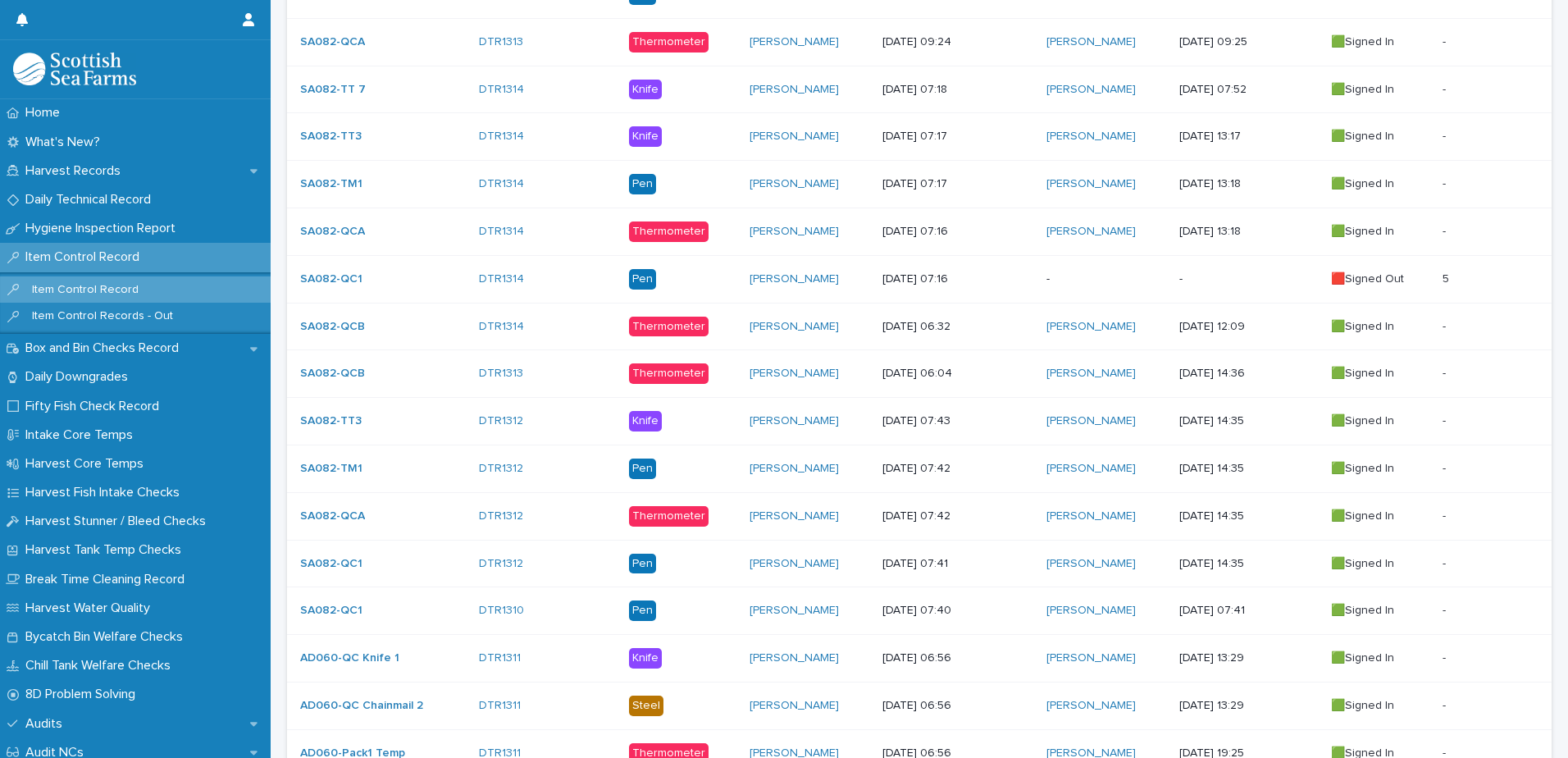
click at [1075, 270] on div "-" at bounding box center [1106, 279] width 119 height 27
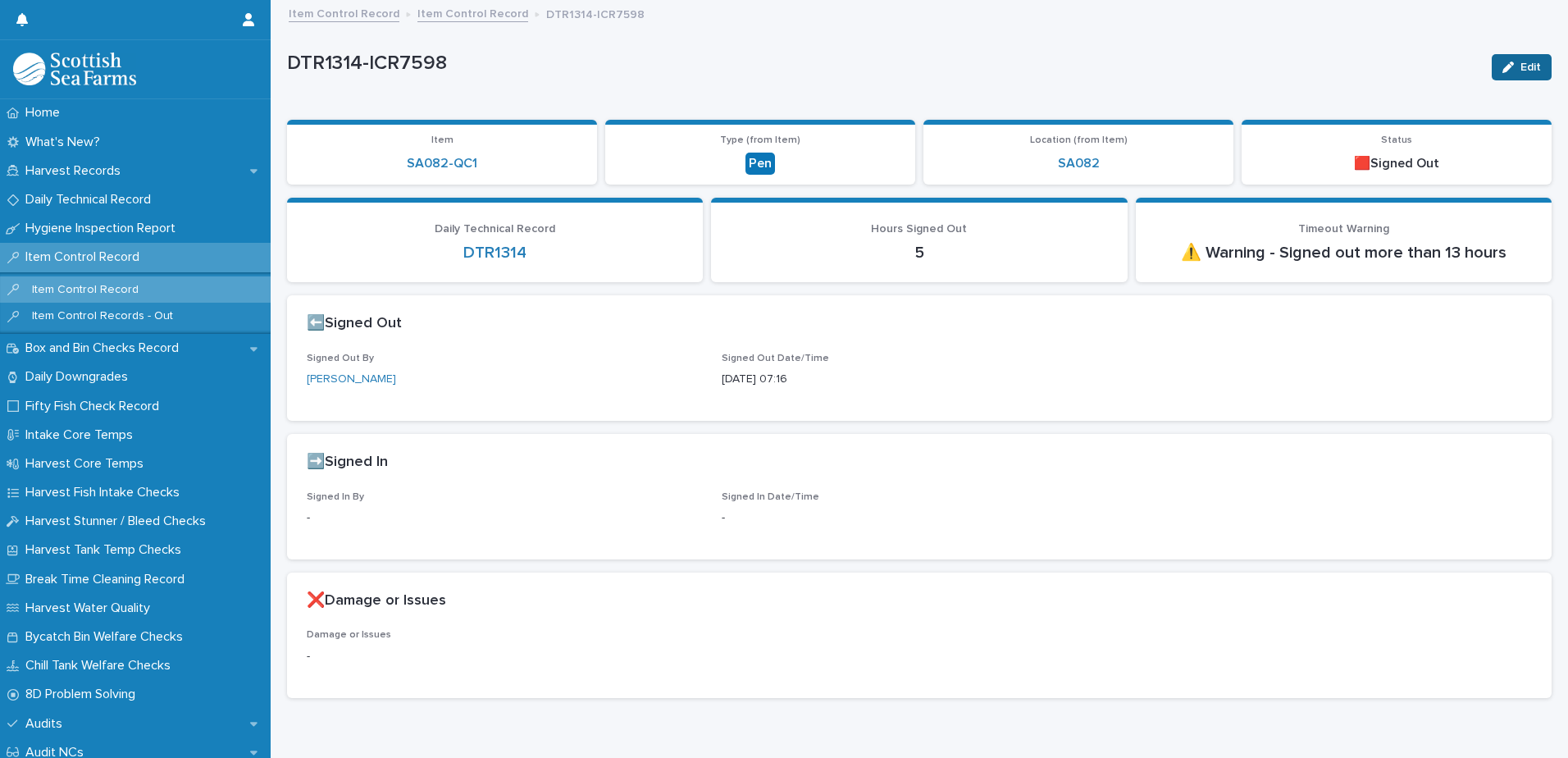
click at [1507, 70] on div "button" at bounding box center [1511, 67] width 18 height 12
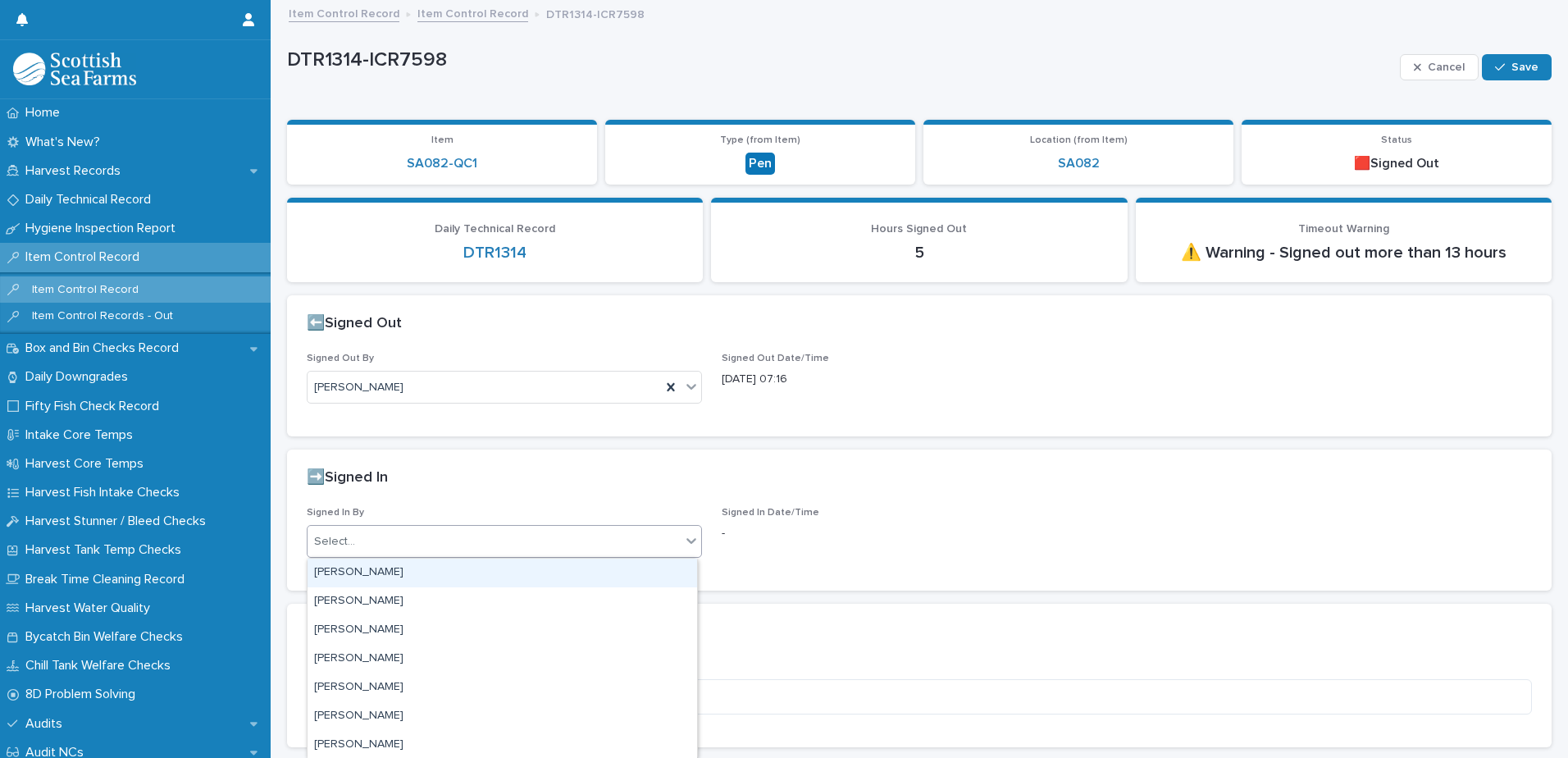
click at [551, 552] on div "Select..." at bounding box center [493, 541] width 373 height 27
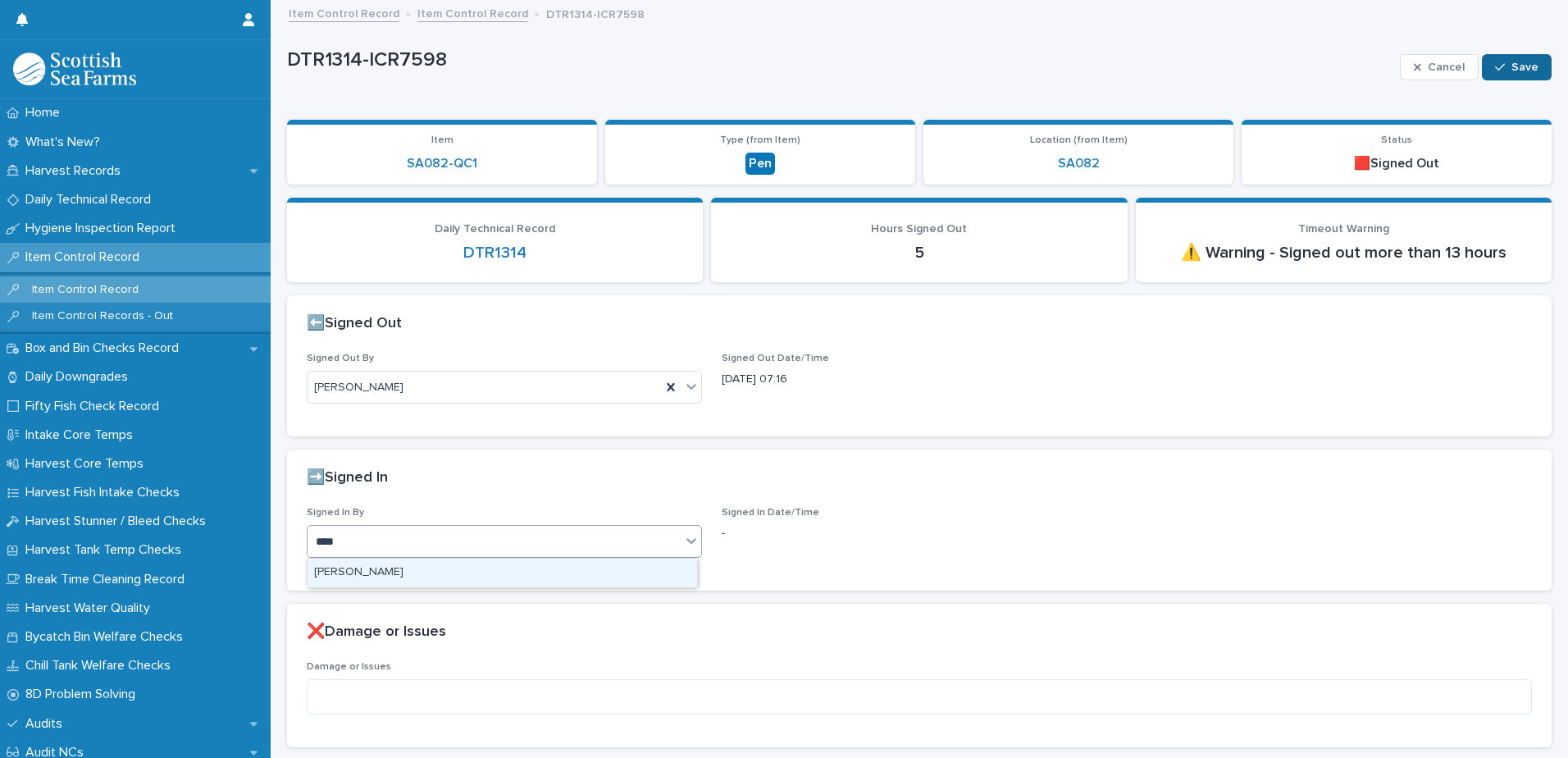
type input "****"
click at [1497, 72] on div "button" at bounding box center [1503, 67] width 16 height 12
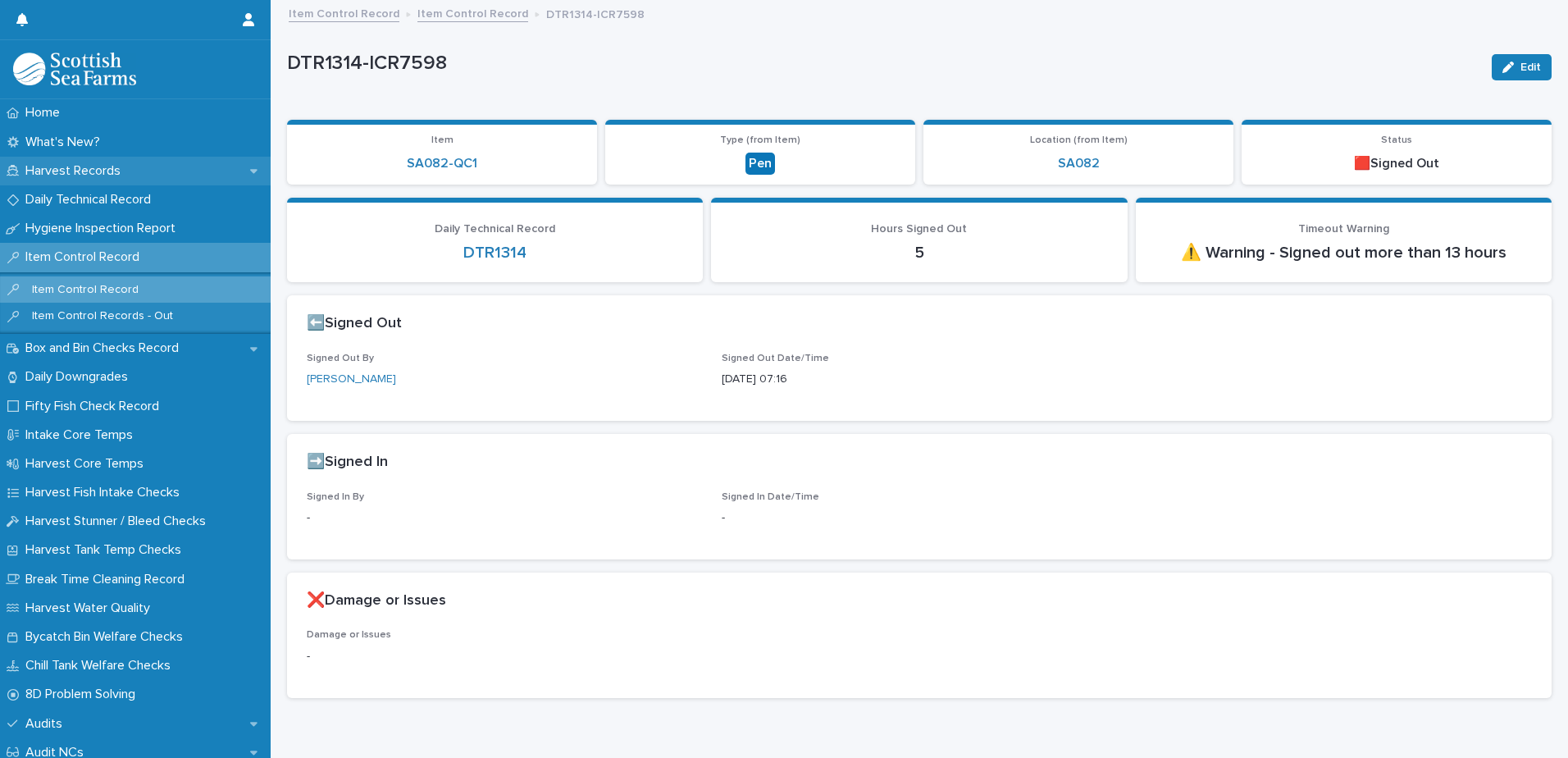
click at [80, 171] on p "Harvest Records" at bounding box center [76, 171] width 115 height 15
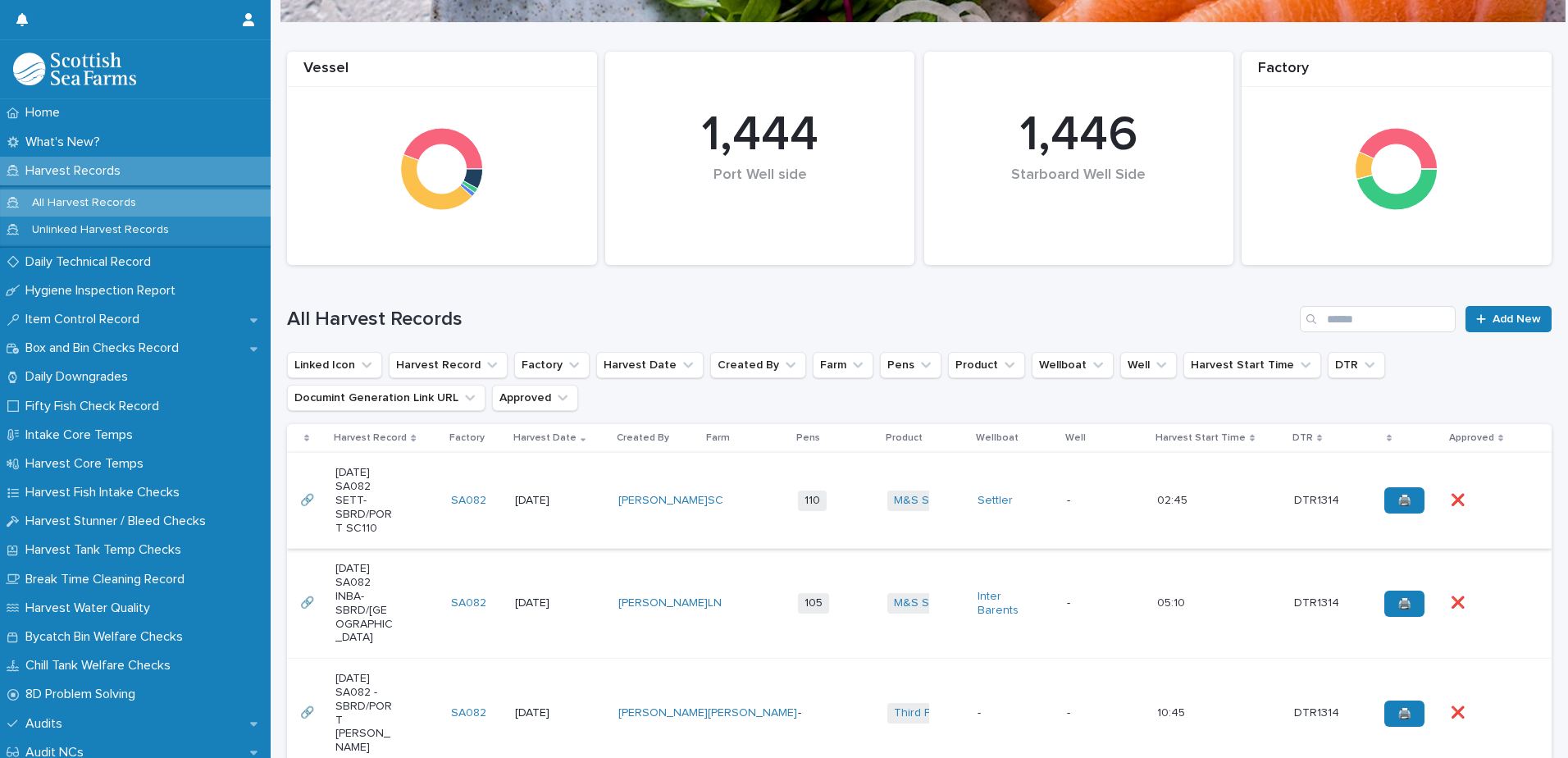
scroll to position [164, 0]
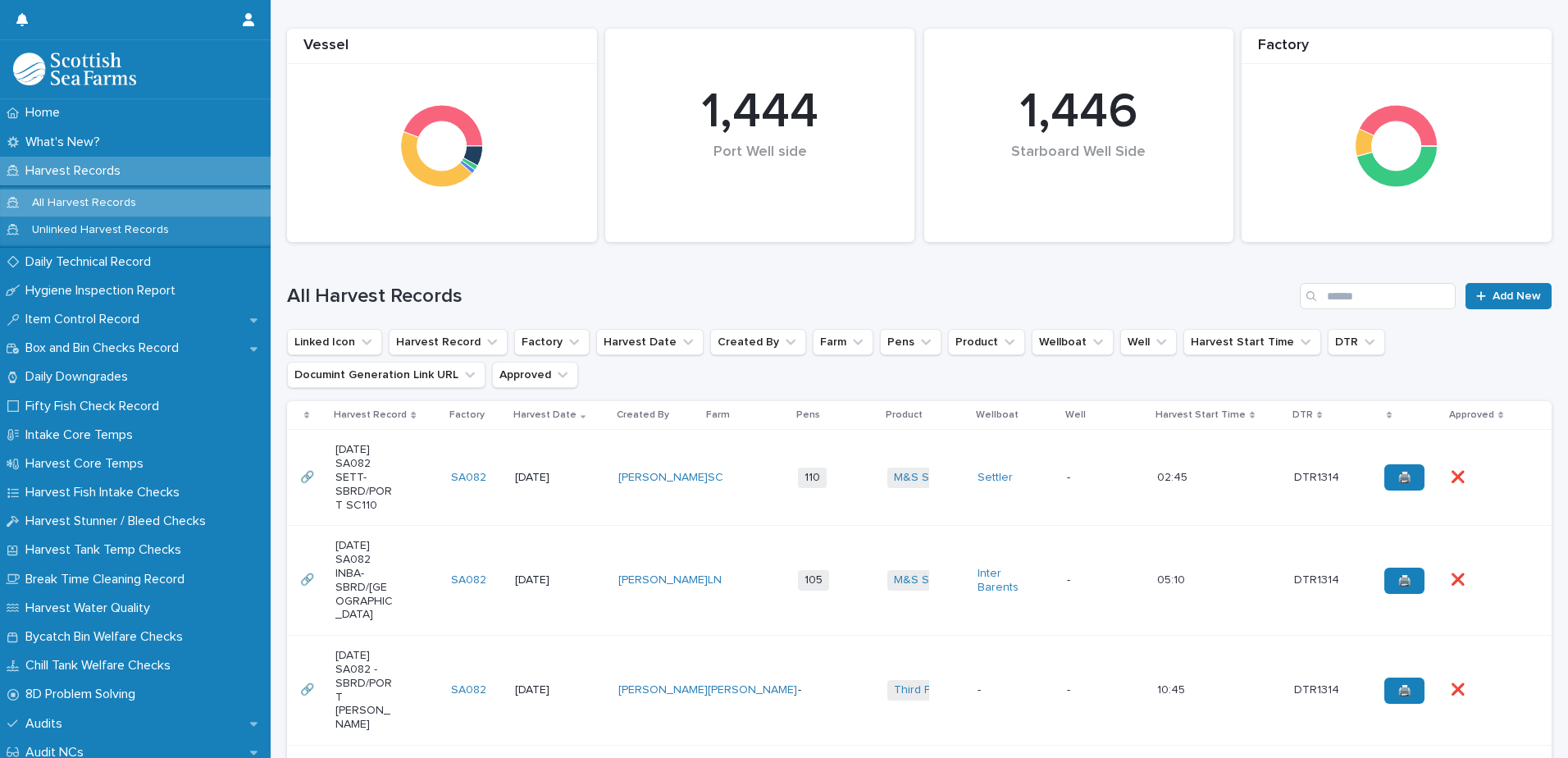
click at [673, 454] on td "[PERSON_NAME]" at bounding box center [657, 478] width 90 height 96
